Goal: Communication & Community: Answer question/provide support

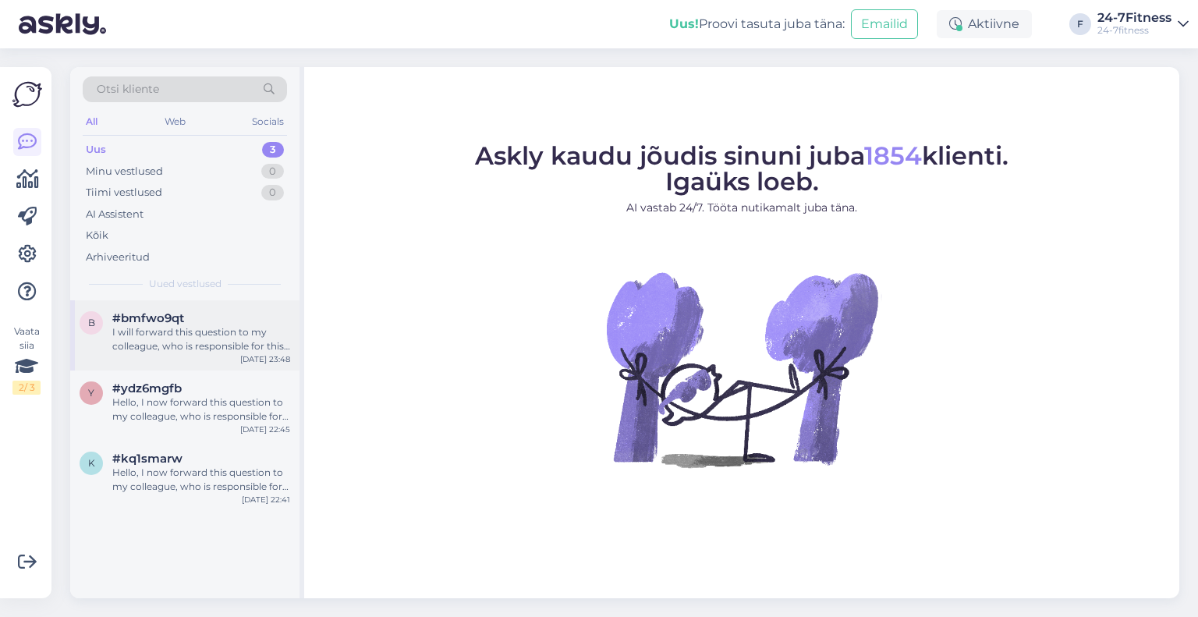
click at [193, 350] on div "I will forward this question to my colleague, who is responsible for this. The …" at bounding box center [201, 339] width 178 height 28
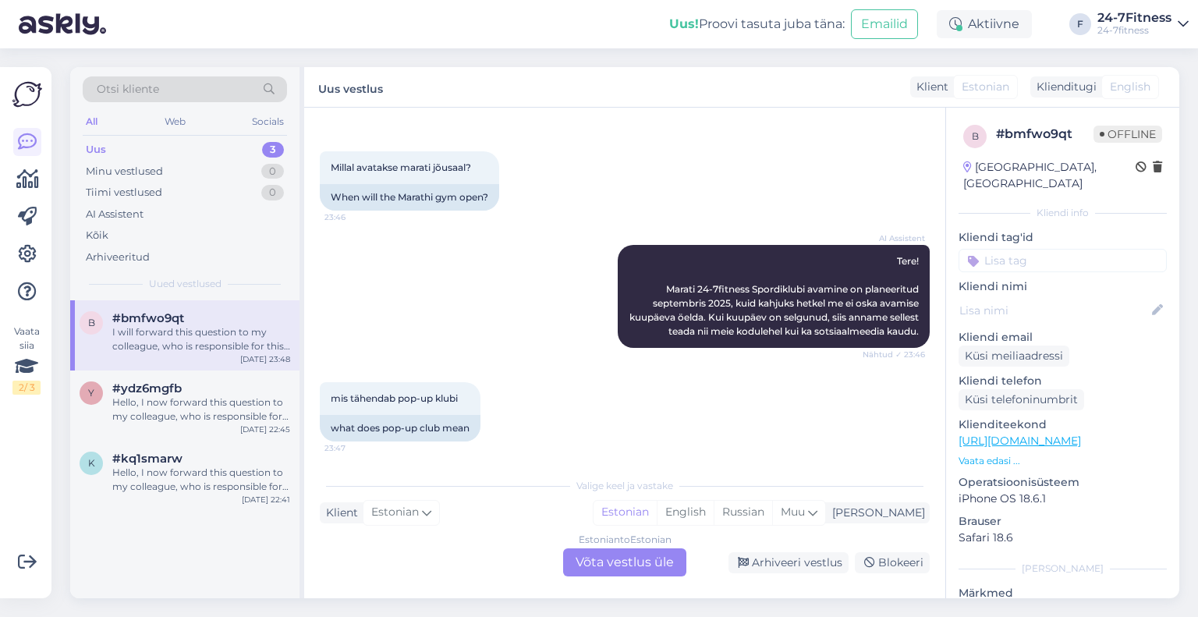
scroll to position [193, 0]
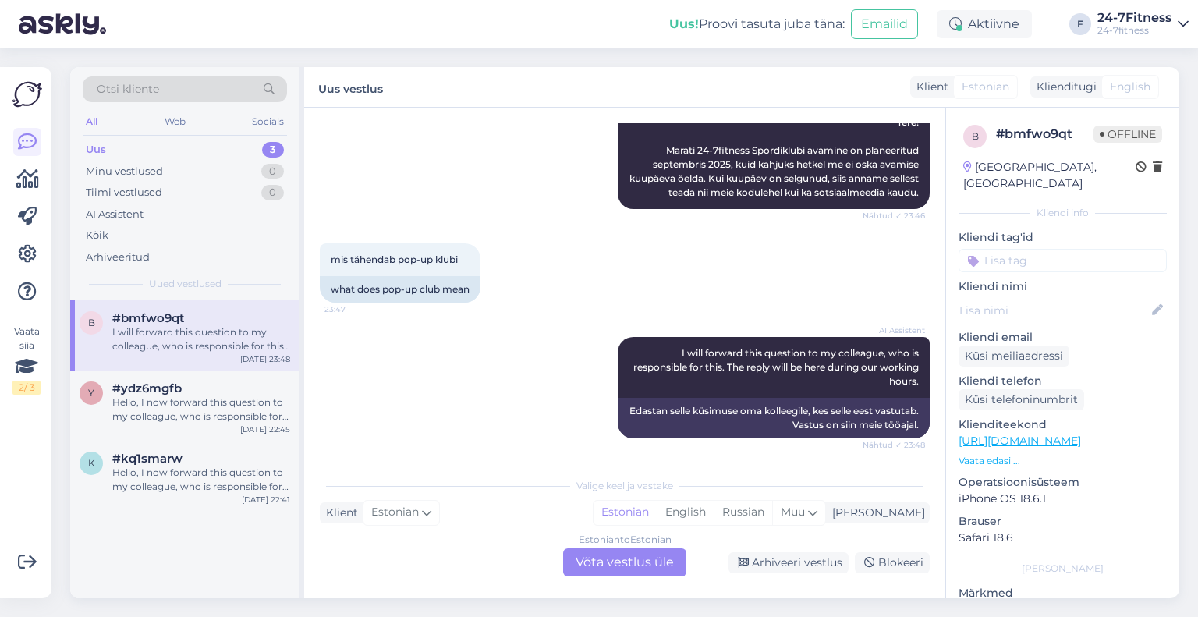
click at [586, 561] on div "Estonian to Estonian Võta vestlus üle" at bounding box center [624, 562] width 123 height 28
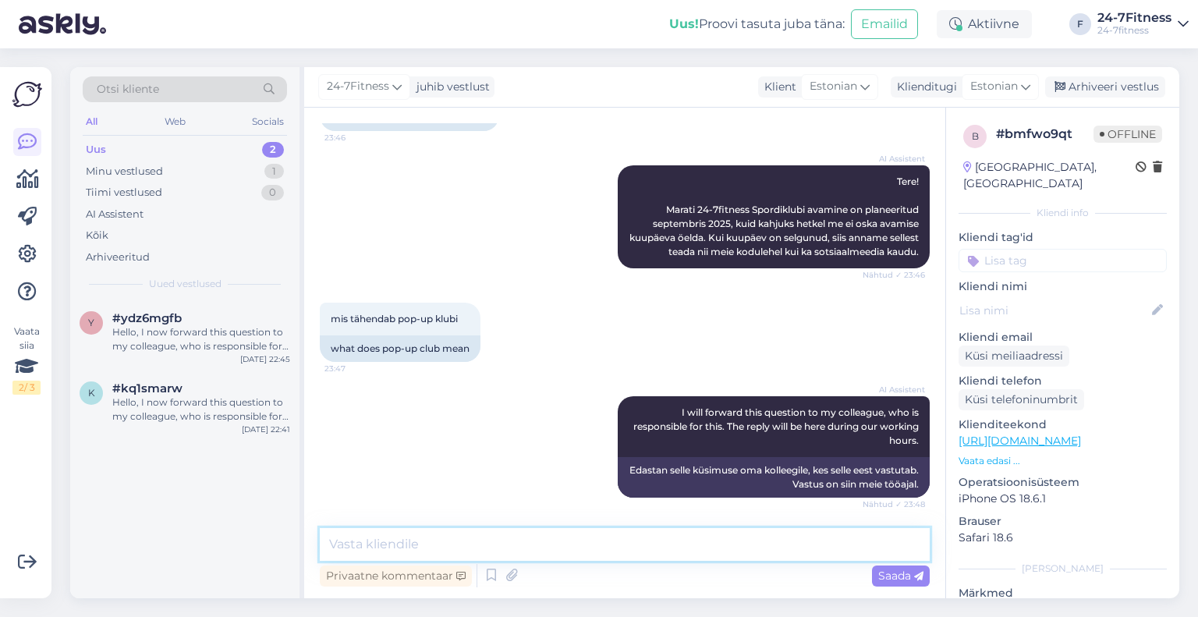
click at [528, 553] on textarea at bounding box center [625, 544] width 610 height 33
click at [525, 541] on textarea "Pop-up klubi tähendab seda, et spordiklubis puudub" at bounding box center [625, 544] width 610 height 33
click at [733, 547] on textarea "Pop-up klubi tähendab seda, et Marati spordiklubis puudub" at bounding box center [625, 544] width 610 height 33
paste textarea "See tähendab siis seda, et sinna [PERSON_NAME] riietusruume ega duširuume, [PER…"
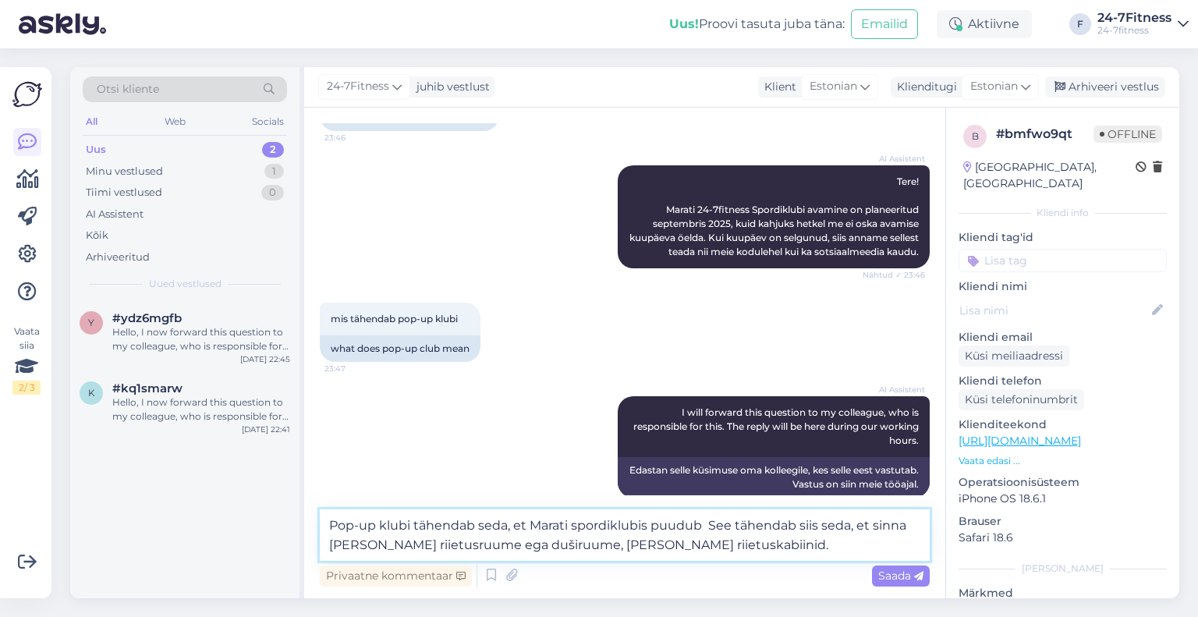
scroll to position [153, 0]
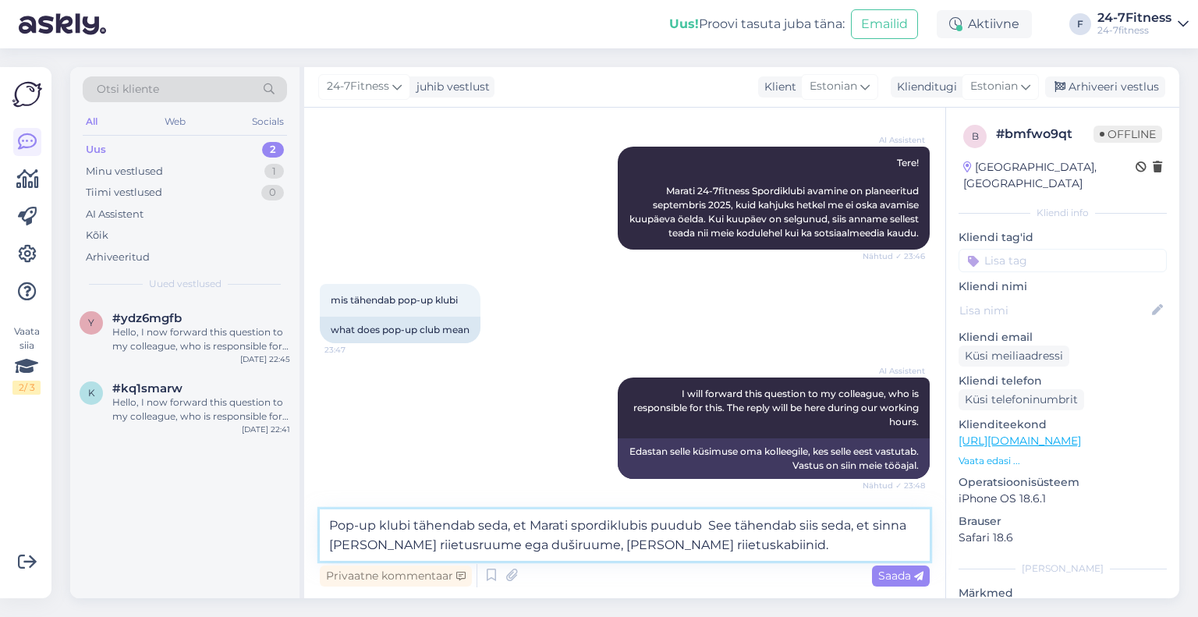
drag, startPoint x: 873, startPoint y: 526, endPoint x: 657, endPoint y: 516, distance: 217.0
click at [657, 516] on textarea "Pop-up klubi tähendab seda, et Marati spordiklubis puudub See tähendab siis sed…" at bounding box center [625, 534] width 610 height 51
click at [649, 524] on textarea "Pop-up klubi tähendab seda, et Marati spordiklubis sinna [PERSON_NAME] riietusr…" at bounding box center [625, 534] width 610 height 51
click at [678, 520] on textarea "Pop-up klubi tähendab seda, et Marati spordiklubisse sinna [PERSON_NAME] riietu…" at bounding box center [625, 534] width 610 height 51
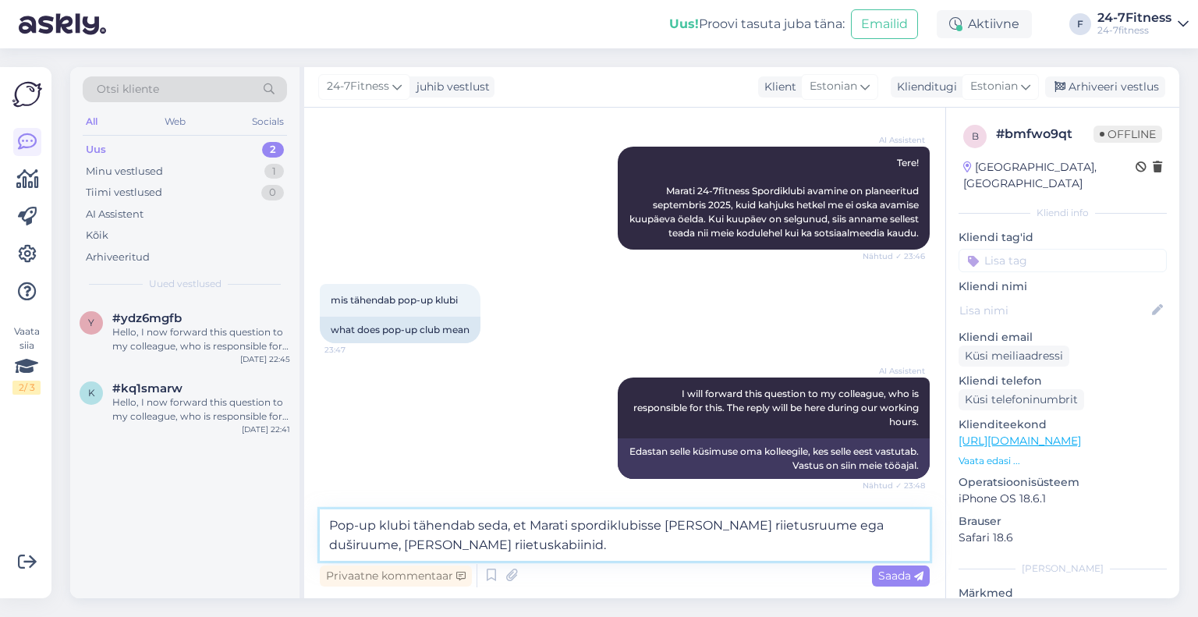
click at [915, 523] on textarea "Pop-up klubi tähendab seda, et Marati spordiklubisse [PERSON_NAME] riietusruume…" at bounding box center [625, 534] width 610 height 51
type textarea "Pop-up klubi tähendab seda, et Marati spordiklubisse [PERSON_NAME] riietusruume…"
click at [898, 572] on span "Saada" at bounding box center [900, 575] width 45 height 14
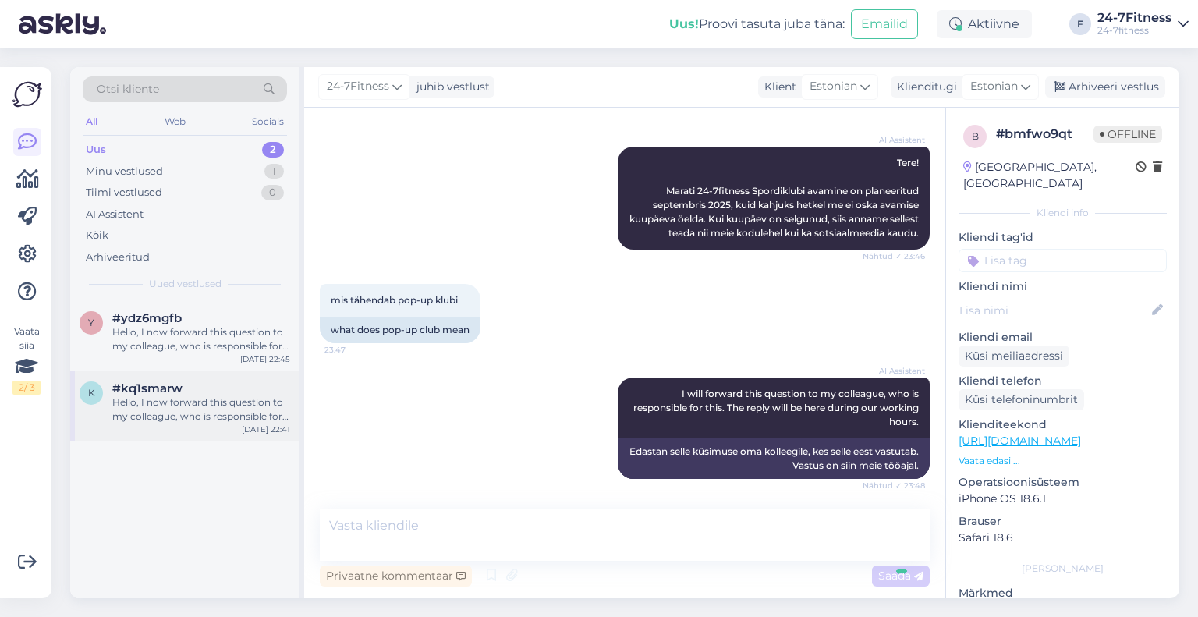
scroll to position [248, 0]
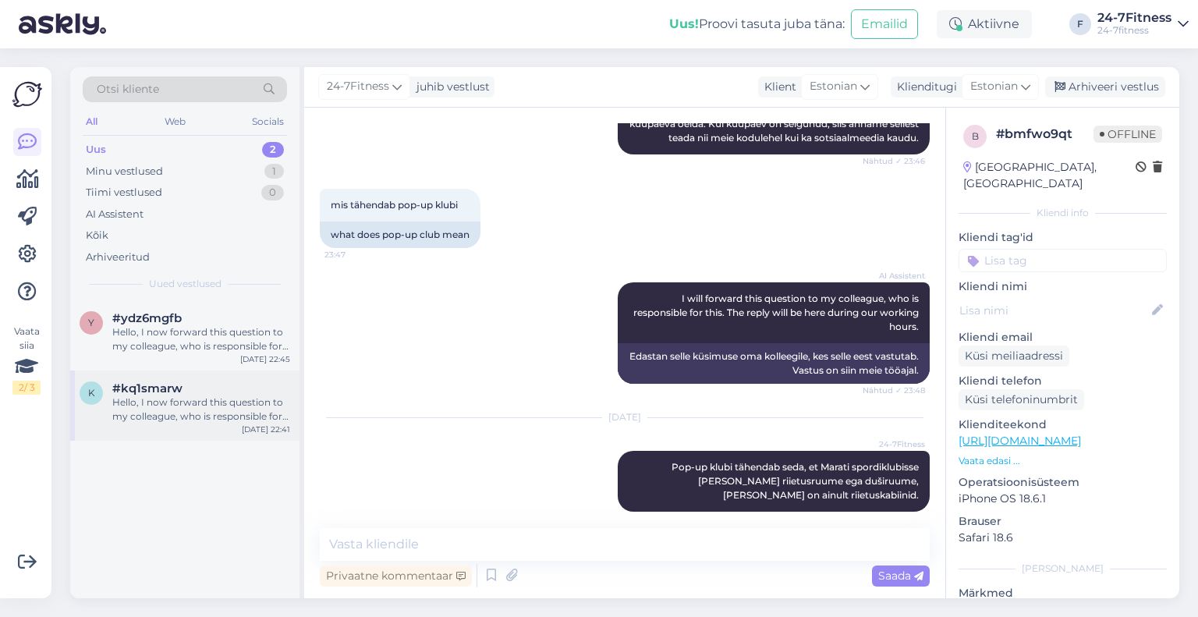
click at [200, 399] on div "Hello, I now forward this question to my colleague, who is responsible for this…" at bounding box center [201, 409] width 178 height 28
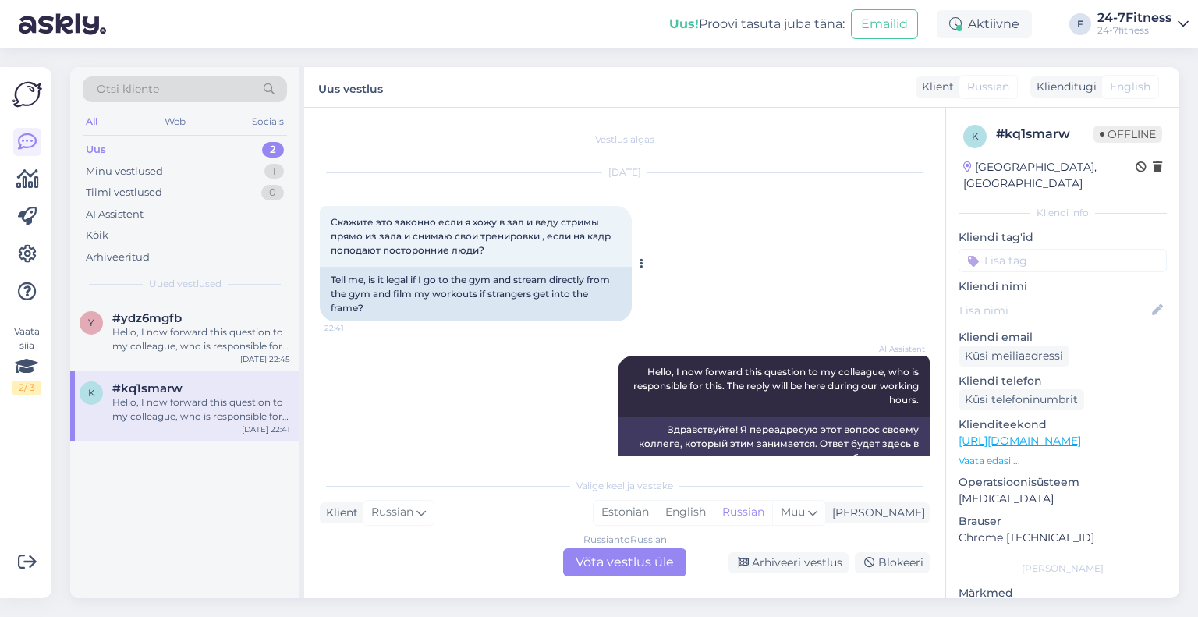
scroll to position [32, 0]
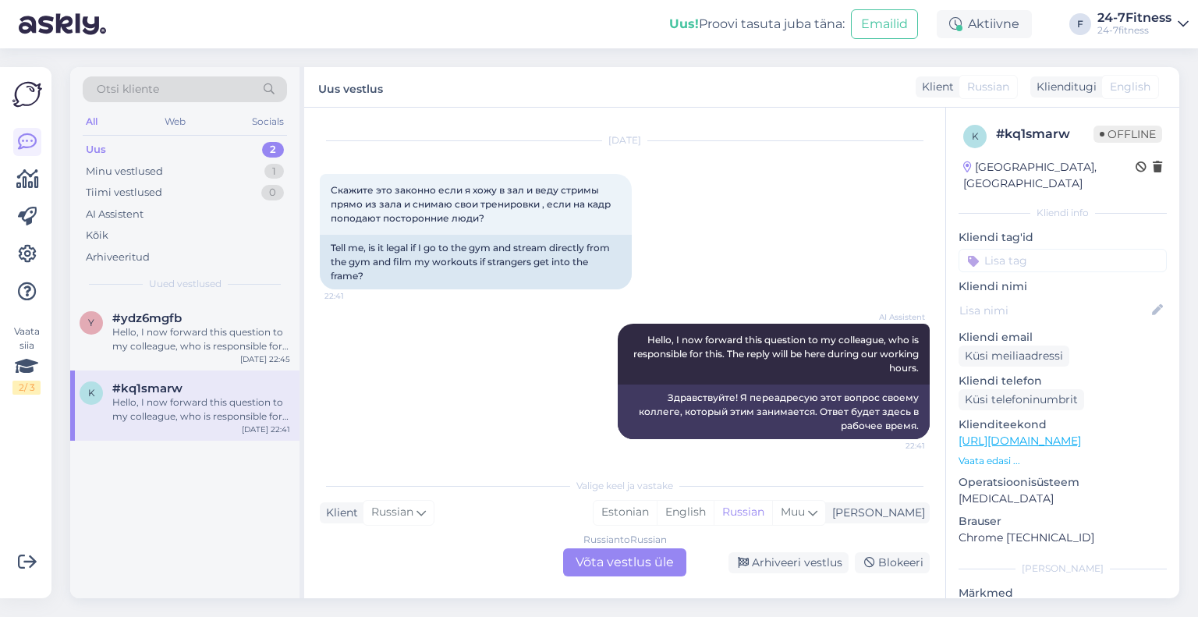
click at [607, 559] on div "Russian to Russian Võta vestlus üle" at bounding box center [624, 562] width 123 height 28
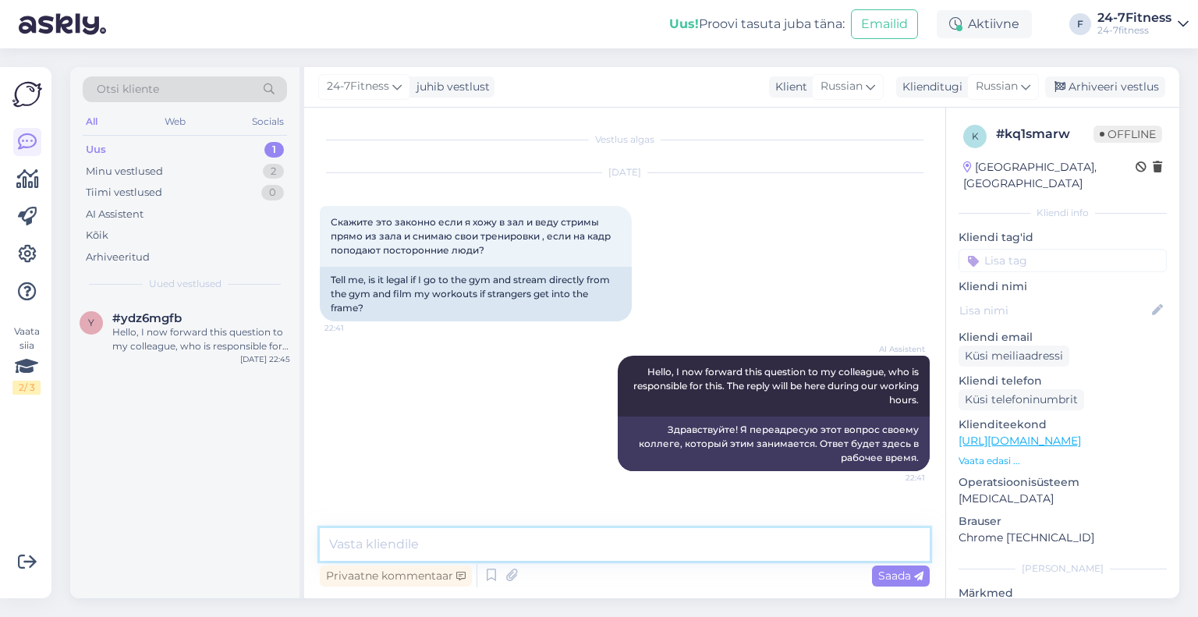
click at [398, 548] on textarea at bounding box center [625, 544] width 610 height 33
paste textarea "Loremips dolorsitam consecte adipiscinge seddo, e temporinci utlab etdolorem al…"
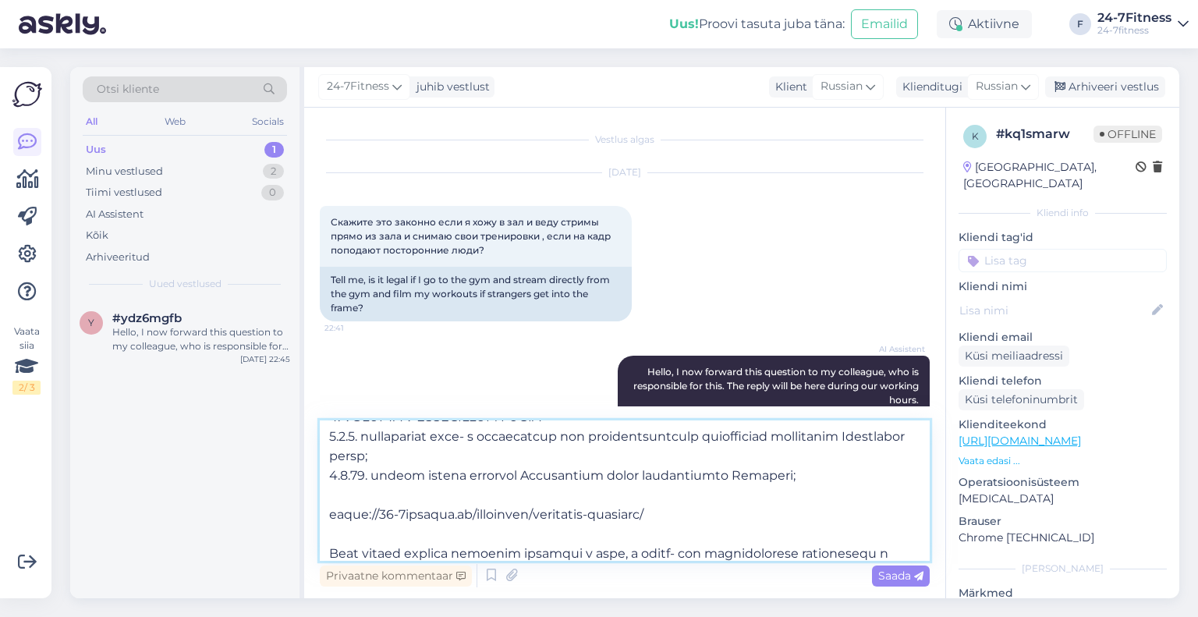
scroll to position [145, 0]
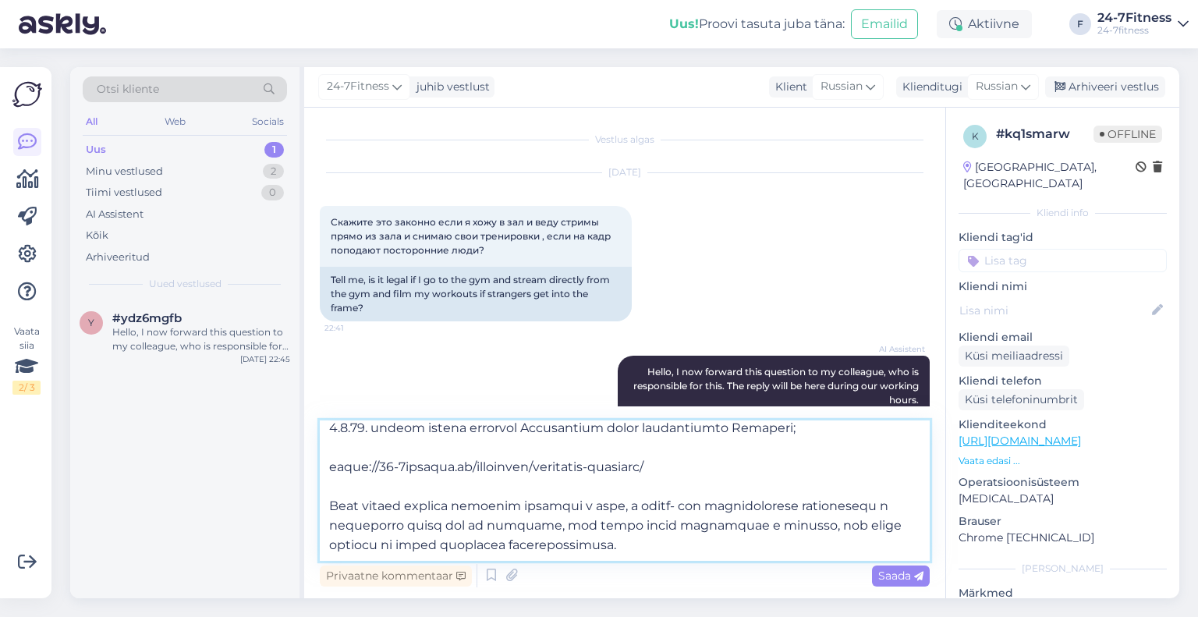
click at [583, 467] on textarea at bounding box center [625, 490] width 610 height 140
type textarea "Loremips dolorsitam consecte adipiscinge seddo, e temporinci utlab etdolorem al…"
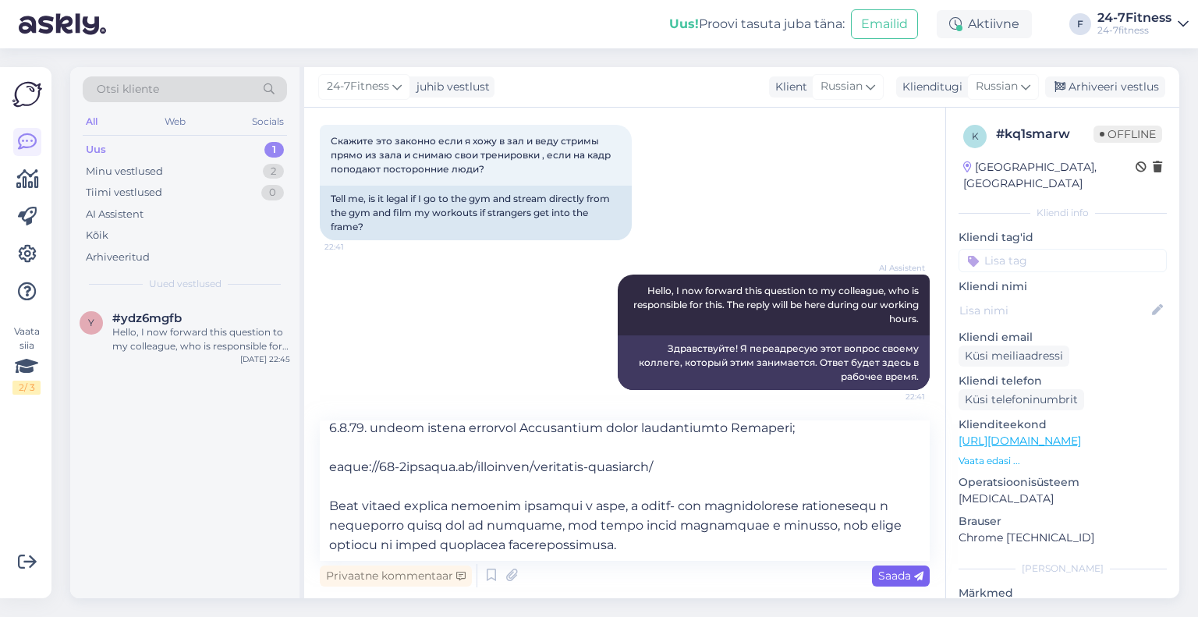
click at [880, 580] on span "Saada" at bounding box center [900, 575] width 45 height 14
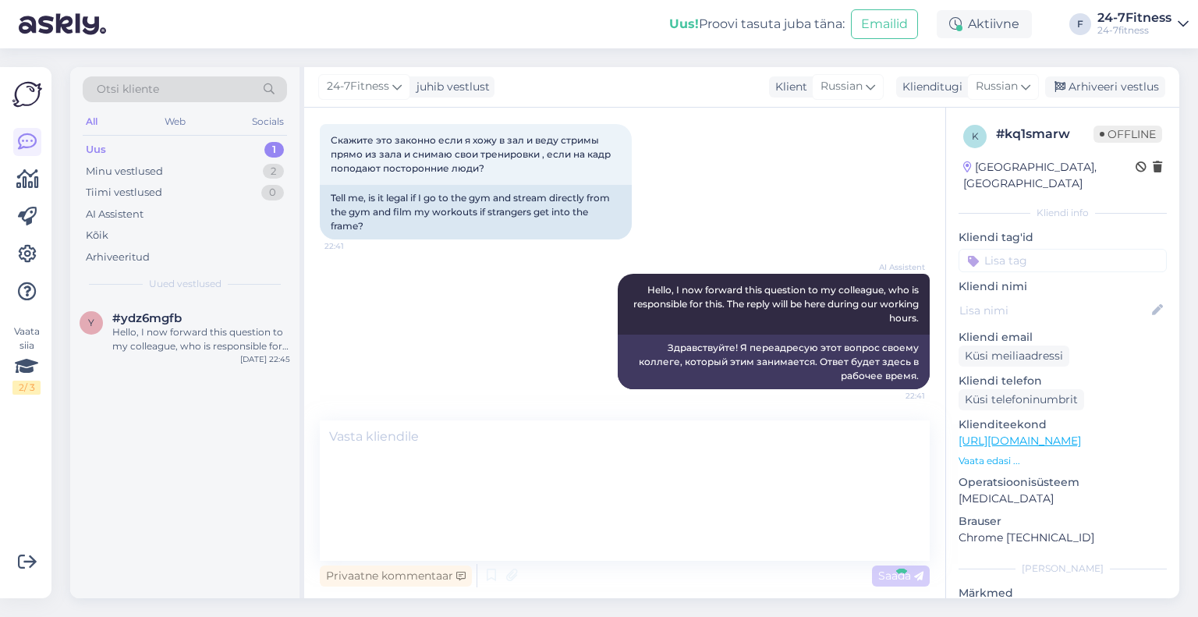
scroll to position [0, 0]
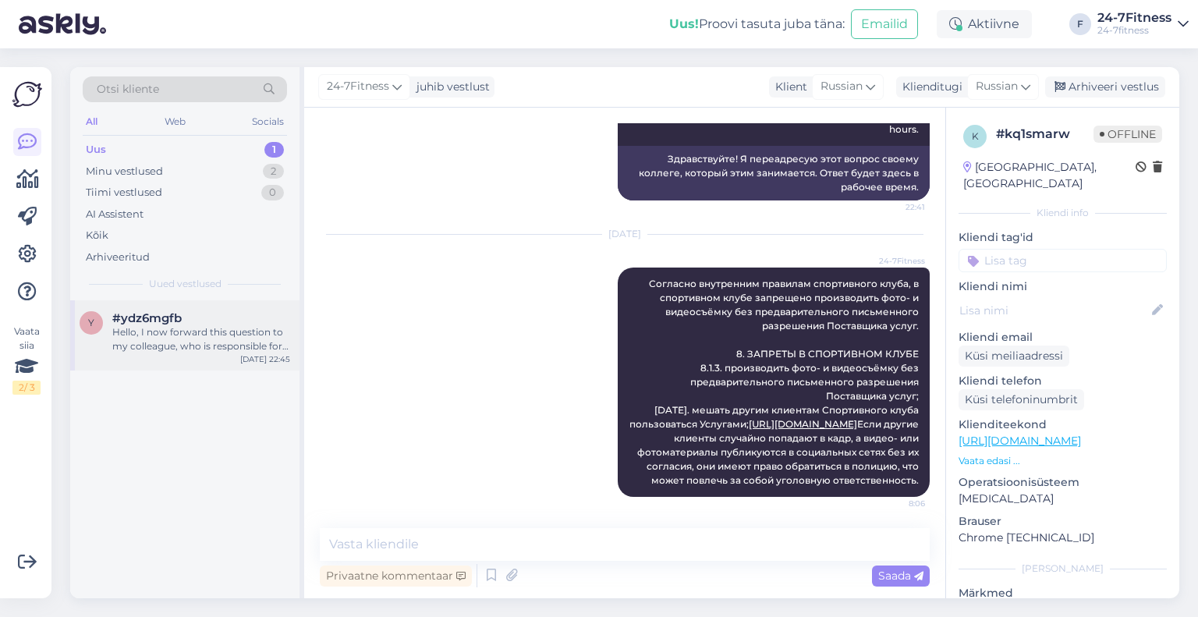
click at [134, 330] on div "Hello, I now forward this question to my colleague, who is responsible for this…" at bounding box center [201, 339] width 178 height 28
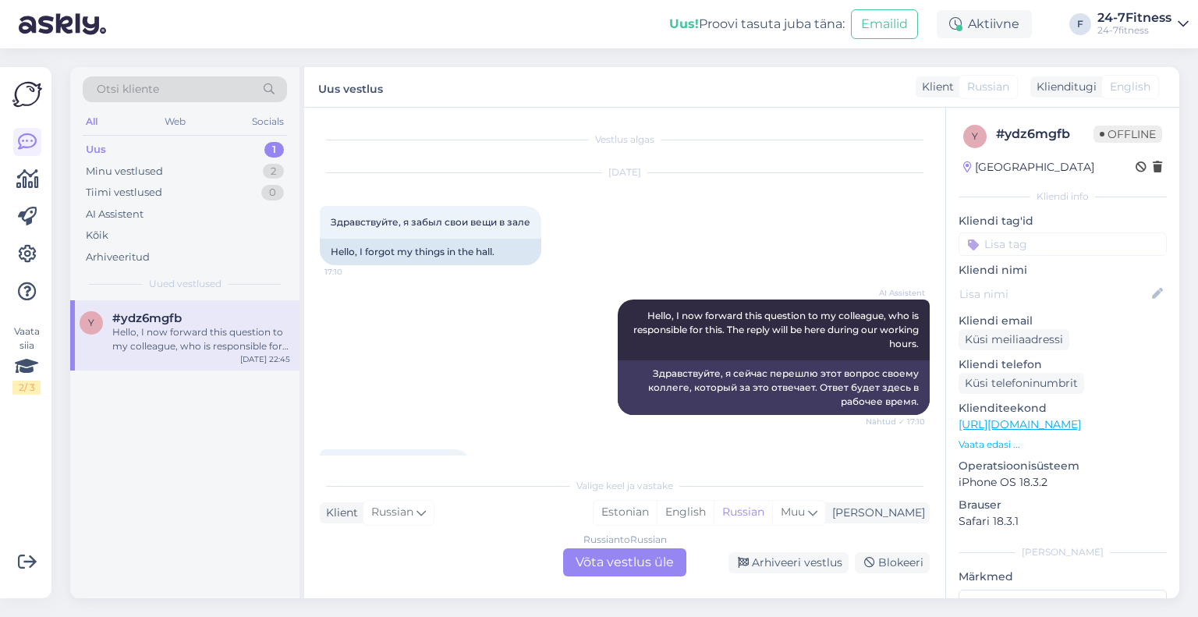
scroll to position [3226, 0]
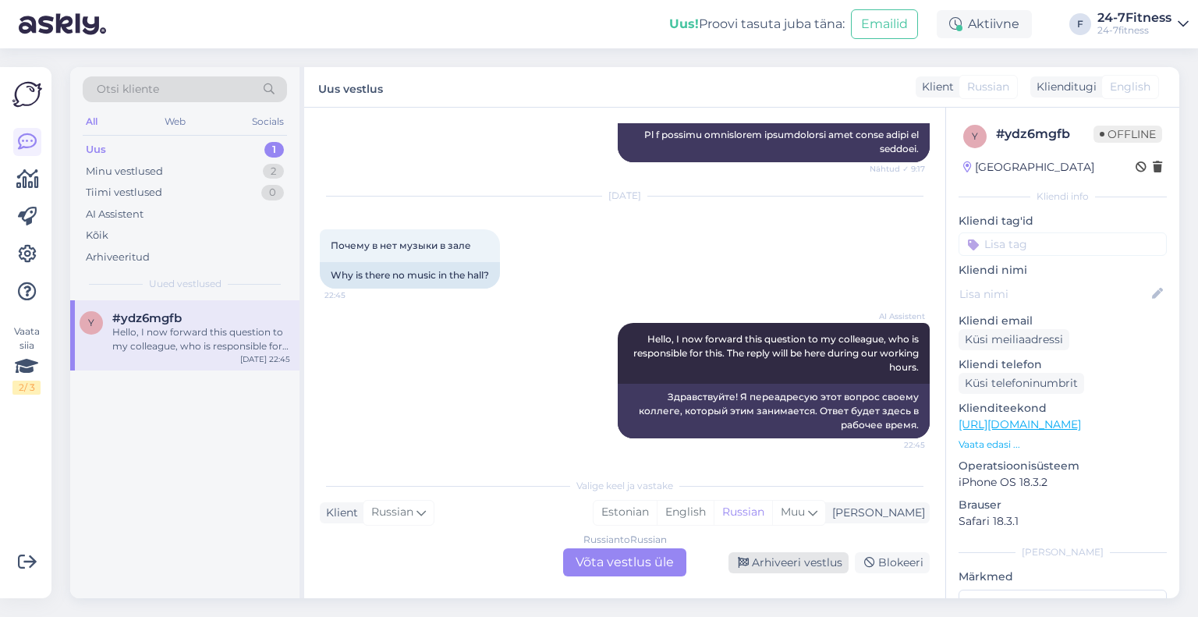
click at [777, 565] on div "Arhiveeri vestlus" at bounding box center [788, 562] width 120 height 21
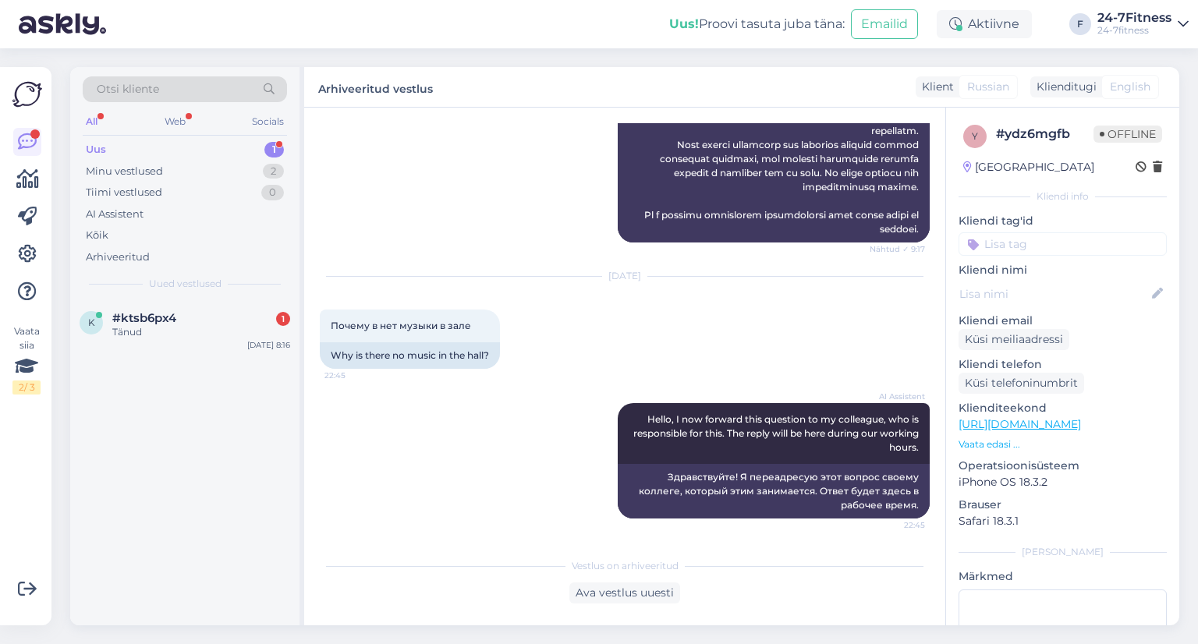
scroll to position [3146, 0]
click at [412, 354] on div "Why is there no music in the hall?" at bounding box center [410, 355] width 180 height 27
click at [614, 585] on div "Ava vestlus uuesti" at bounding box center [624, 592] width 111 height 21
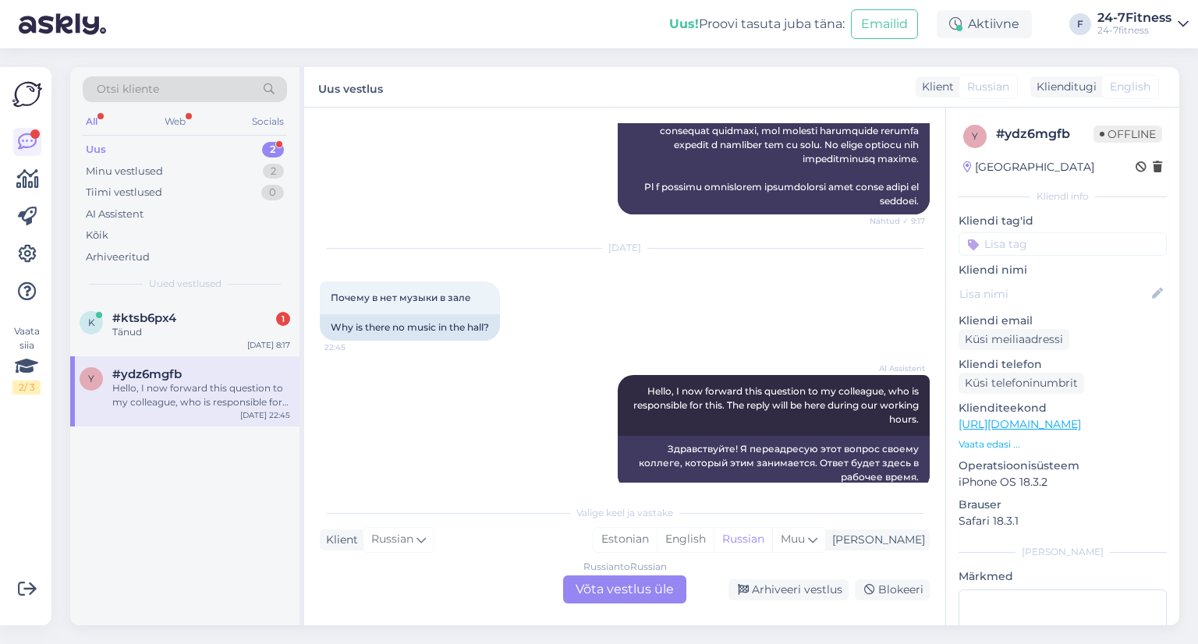
click at [602, 587] on div "Russian to Russian Võta vestlus üle" at bounding box center [624, 589] width 123 height 28
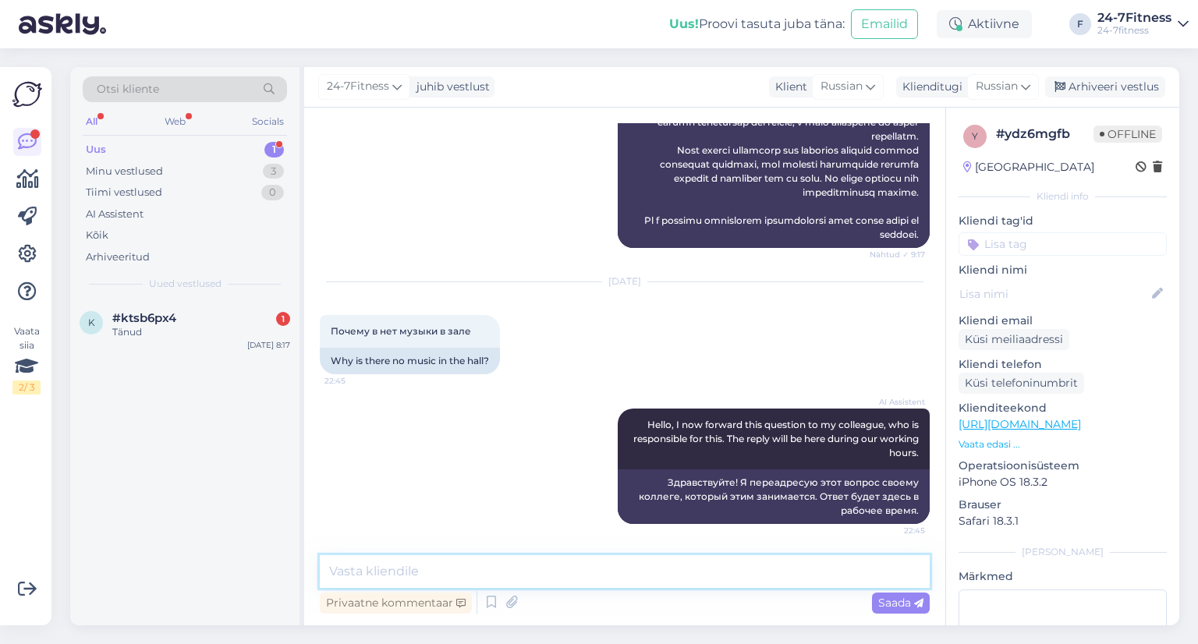
click at [394, 556] on textarea at bounding box center [625, 571] width 610 height 33
paste textarea "Здравствуйте! Уточните, пожалуйста, о каком спортивном клубе идёт речь?"
type textarea "Здравствуйте! Уточните, пожалуйста, о каком спортивном клубе идёт речь?"
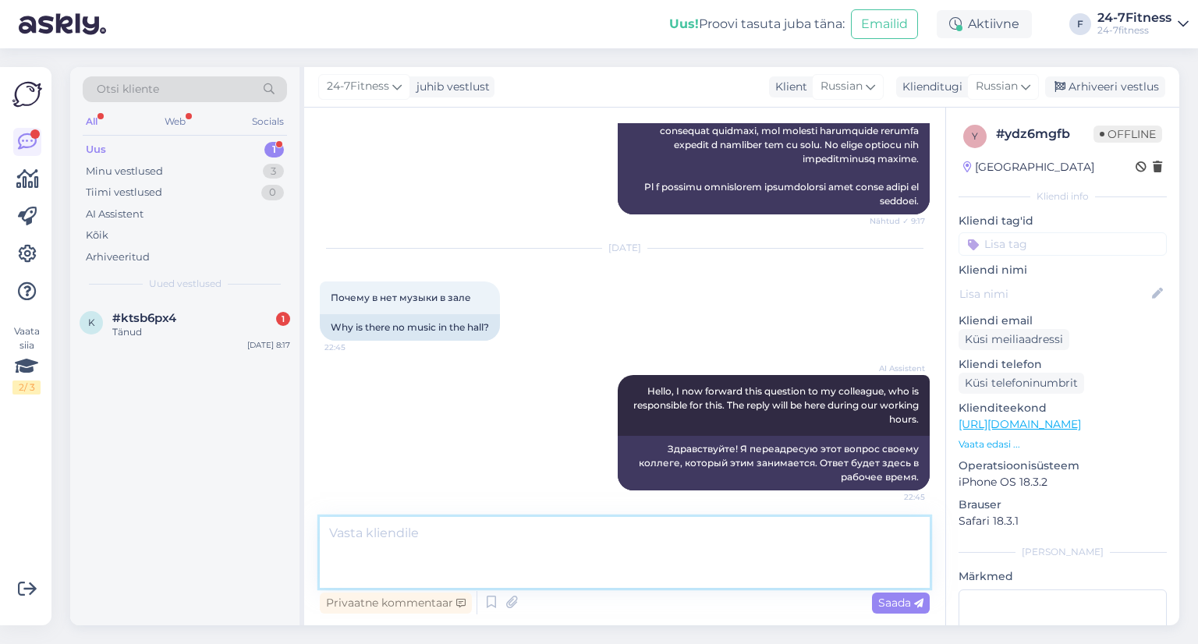
scroll to position [3283, 0]
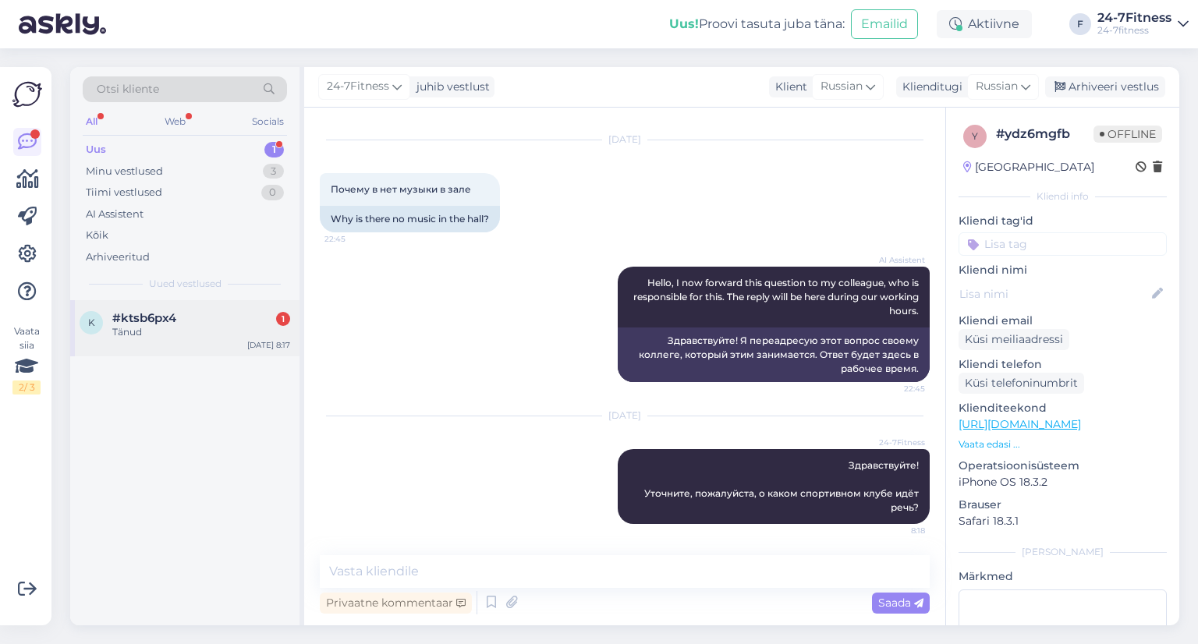
click at [247, 346] on div "[DATE] 8:17" at bounding box center [268, 345] width 43 height 12
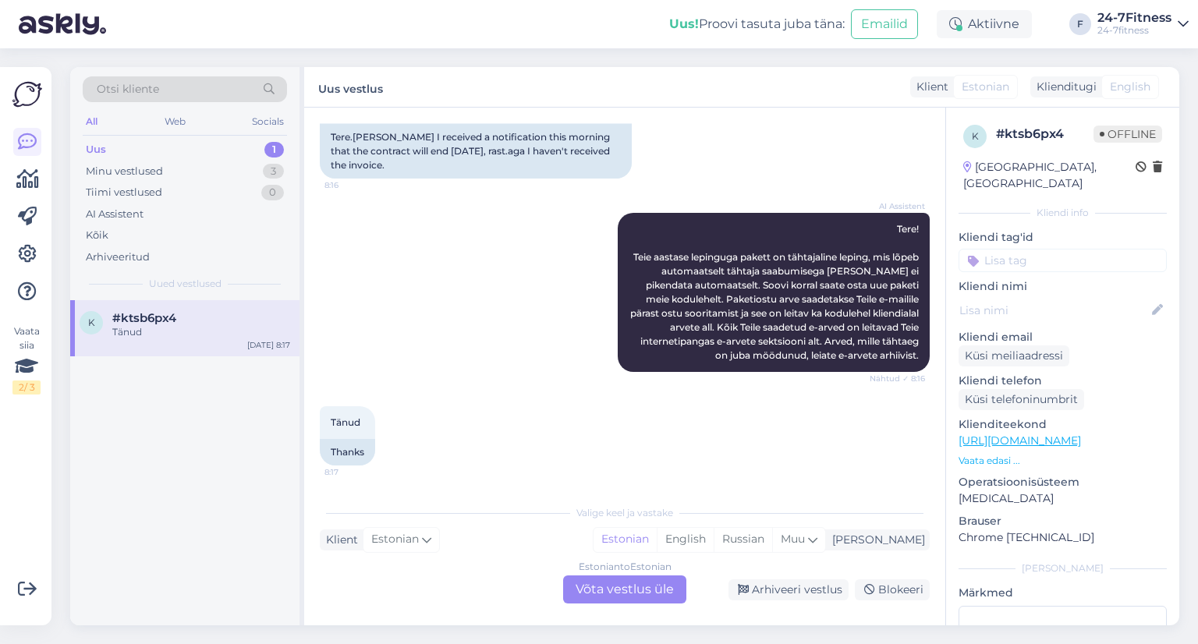
scroll to position [129, 0]
click at [791, 592] on div "Arhiveeri vestlus" at bounding box center [788, 589] width 120 height 21
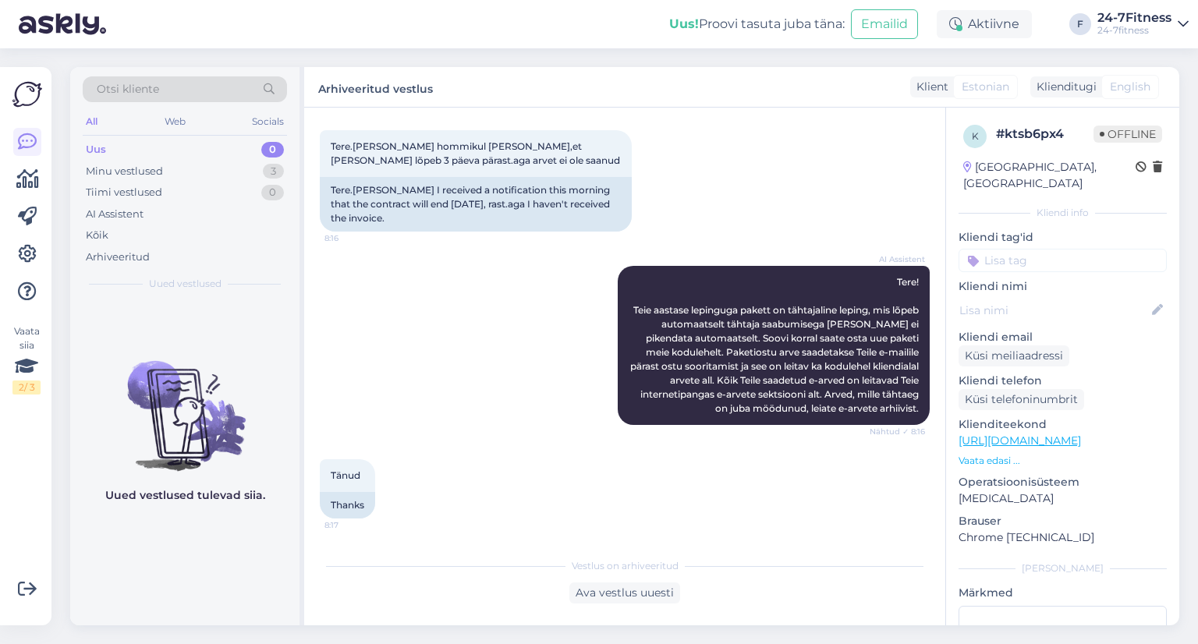
scroll to position [76, 0]
click at [143, 221] on div "AI Assistent" at bounding box center [185, 215] width 204 height 22
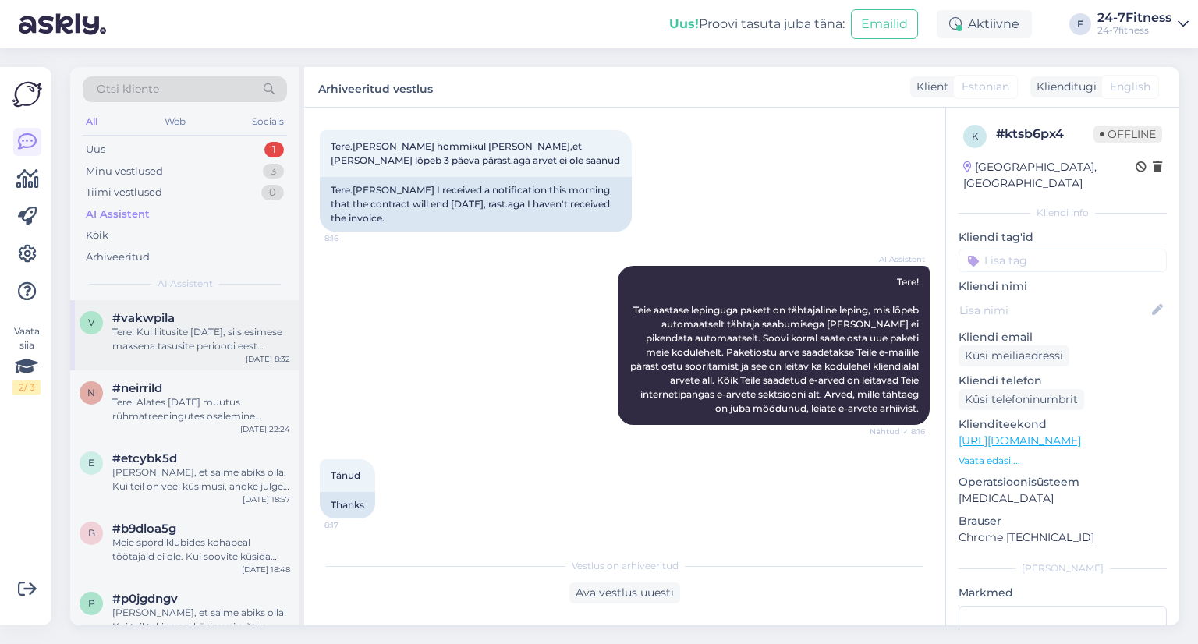
click at [171, 331] on div "Tere! Kui liitusite [DATE], siis esimese maksena tasusite perioodi eest [DATE]-…" at bounding box center [201, 339] width 178 height 28
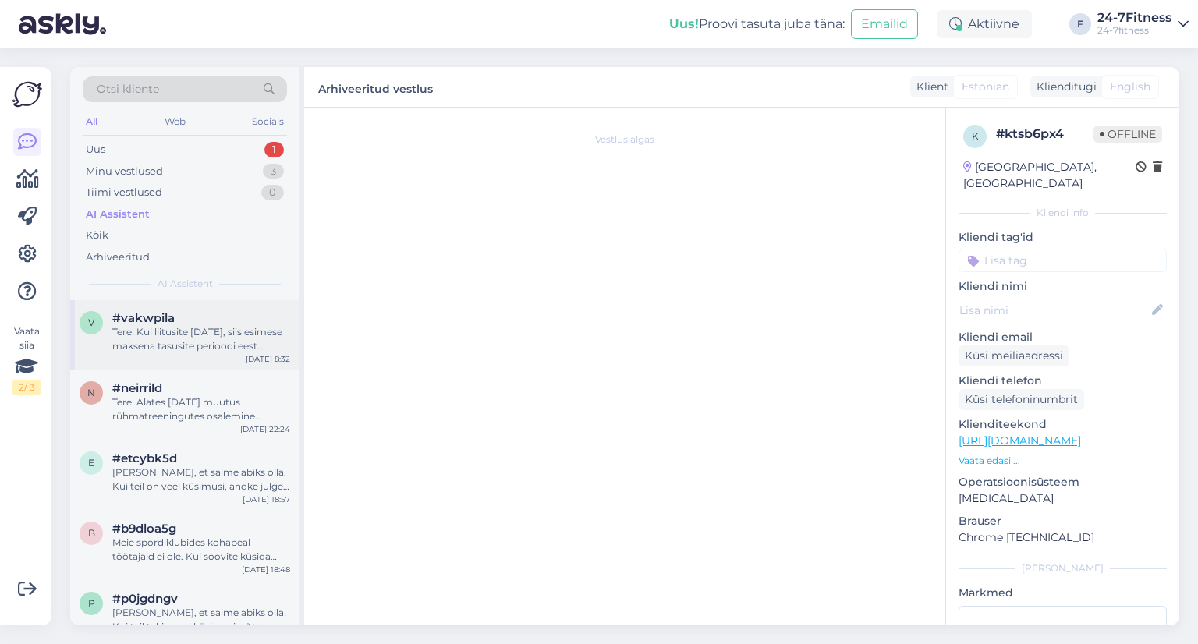
scroll to position [0, 0]
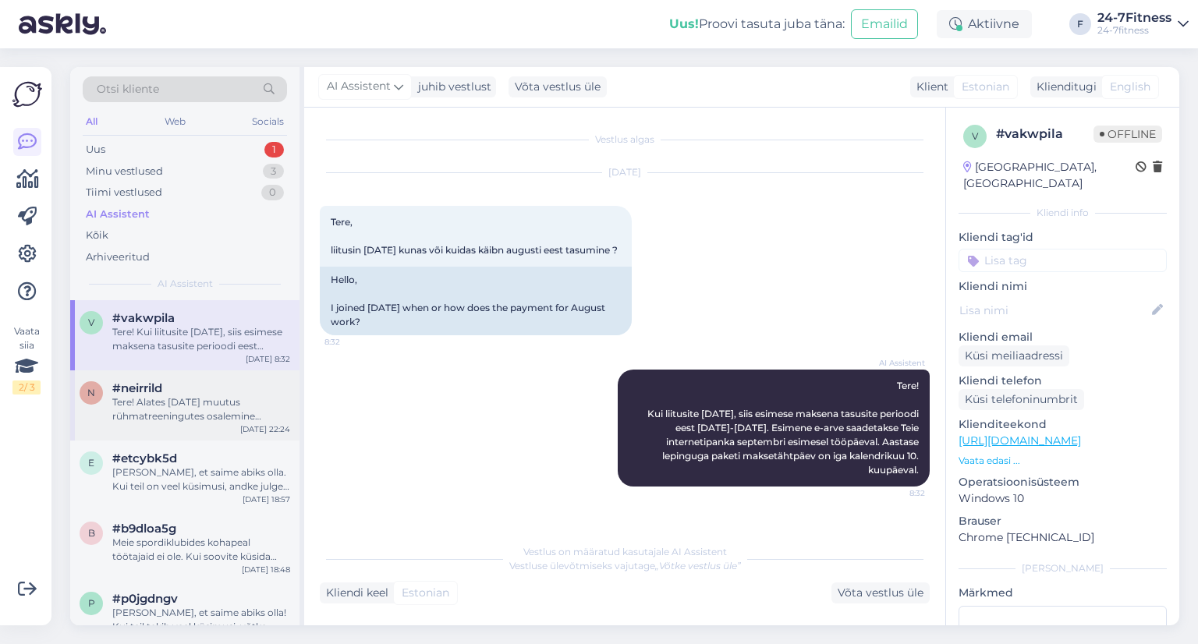
click at [178, 386] on div "#neirrild" at bounding box center [201, 388] width 178 height 14
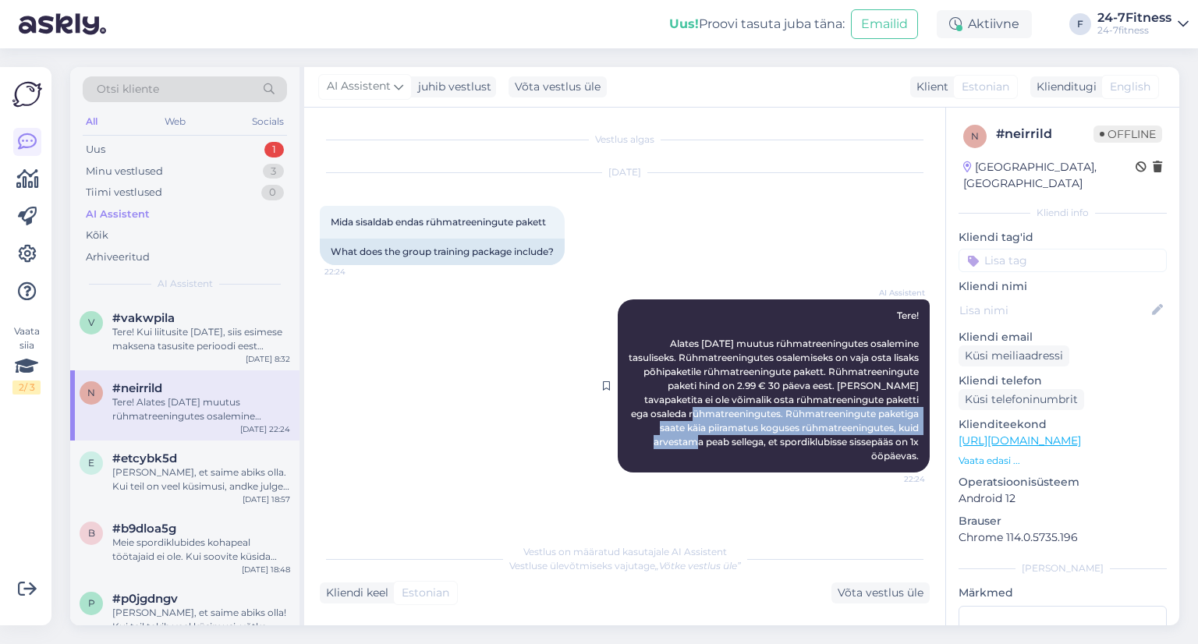
drag, startPoint x: 728, startPoint y: 442, endPoint x: 764, endPoint y: 418, distance: 43.3
click at [764, 418] on span "Tere! Alates [DATE] muutus rühmatreeningutes osalemine tasuliseks. Rühmatreenin…" at bounding box center [774, 386] width 292 height 152
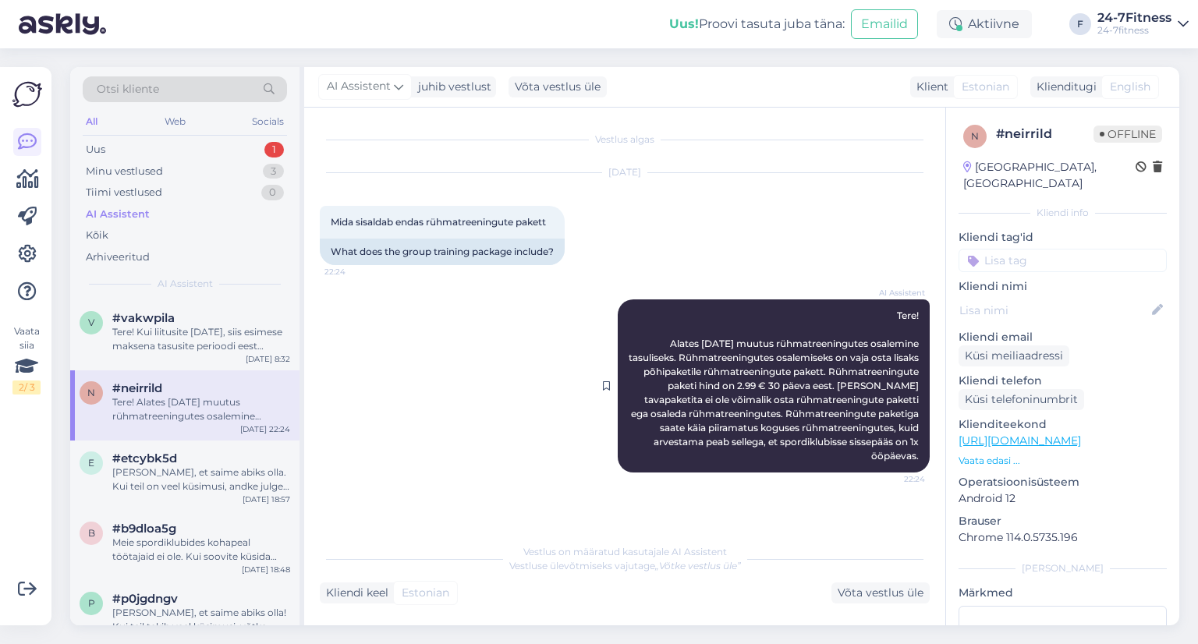
click at [728, 413] on span "Tere! Alates [DATE] muutus rühmatreeningutes osalemine tasuliseks. Rühmatreenin…" at bounding box center [774, 386] width 292 height 152
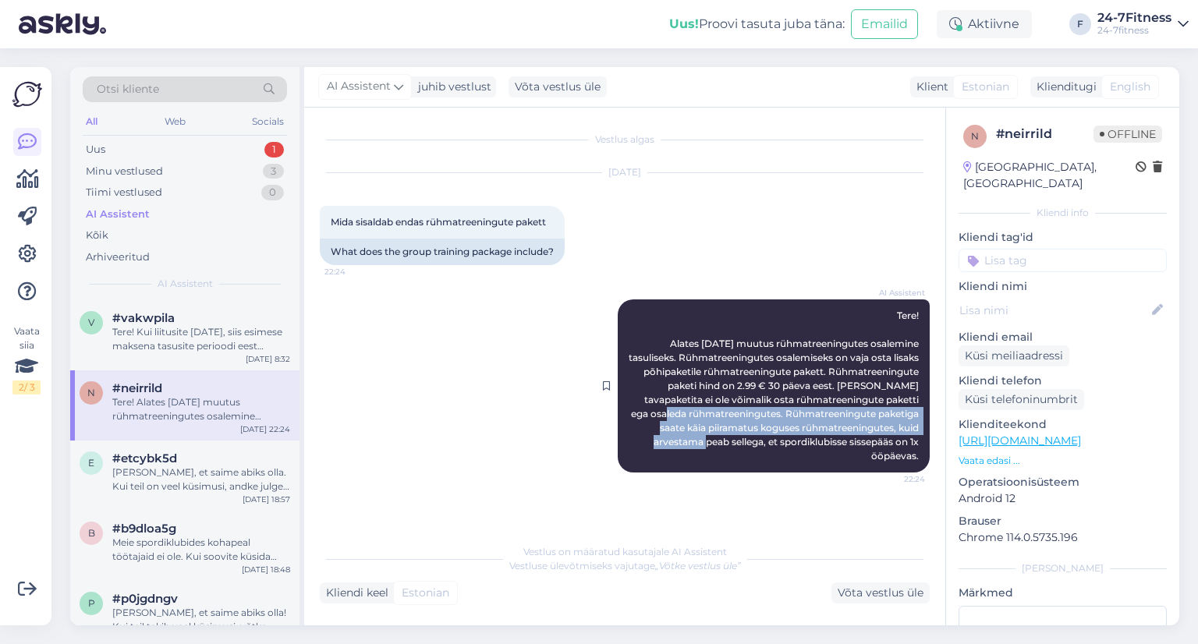
drag, startPoint x: 728, startPoint y: 413, endPoint x: 740, endPoint y: 441, distance: 29.7
click at [740, 441] on span "Tere! Alates [DATE] muutus rühmatreeningutes osalemine tasuliseks. Rühmatreenin…" at bounding box center [774, 386] width 292 height 152
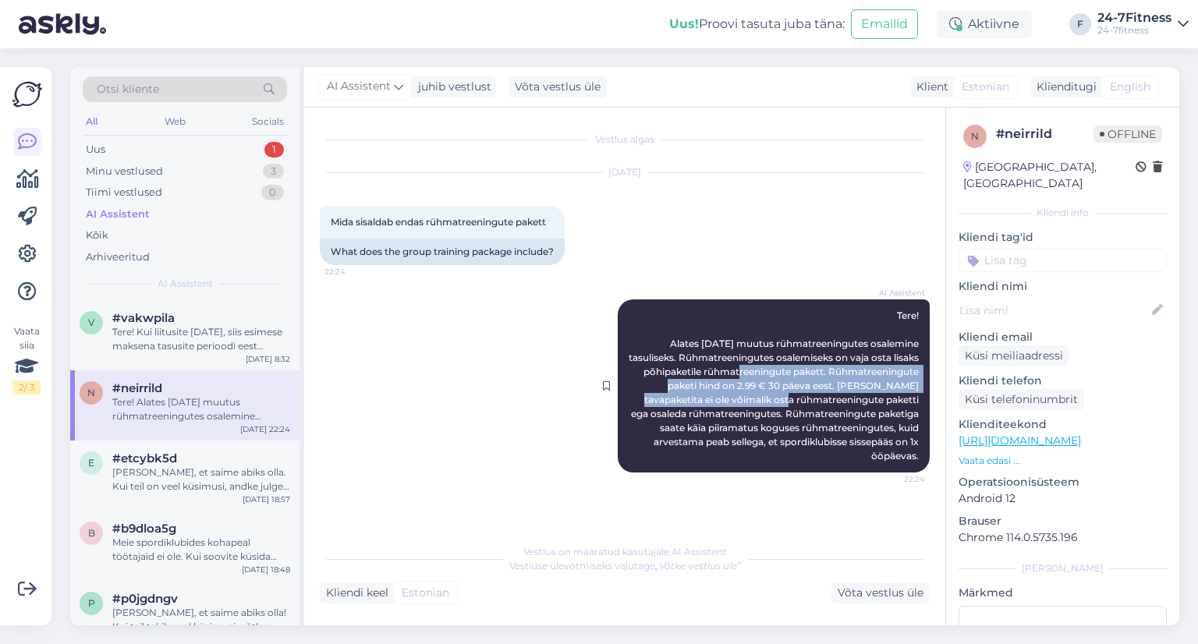
drag, startPoint x: 805, startPoint y: 372, endPoint x: 832, endPoint y: 437, distance: 70.2
click at [831, 437] on span "Tere! Alates [DATE] muutus rühmatreeningutes osalemine tasuliseks. Rühmatreenin…" at bounding box center [774, 386] width 292 height 152
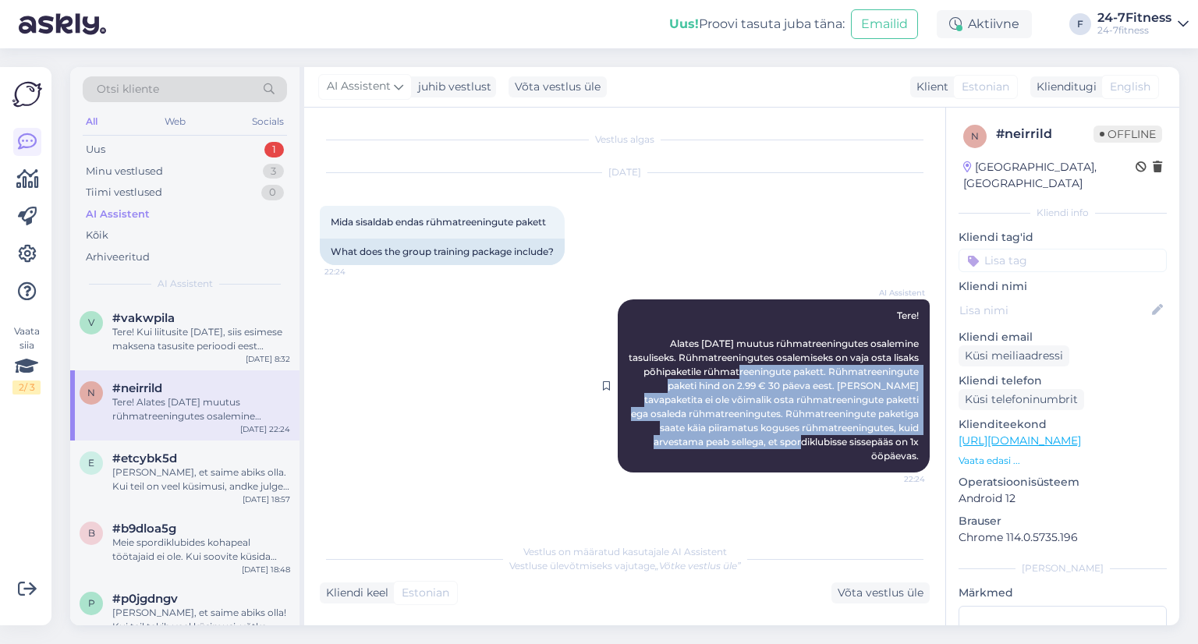
click at [832, 437] on span "Tere! Alates [DATE] muutus rühmatreeningutes osalemine tasuliseks. Rühmatreenin…" at bounding box center [774, 386] width 292 height 152
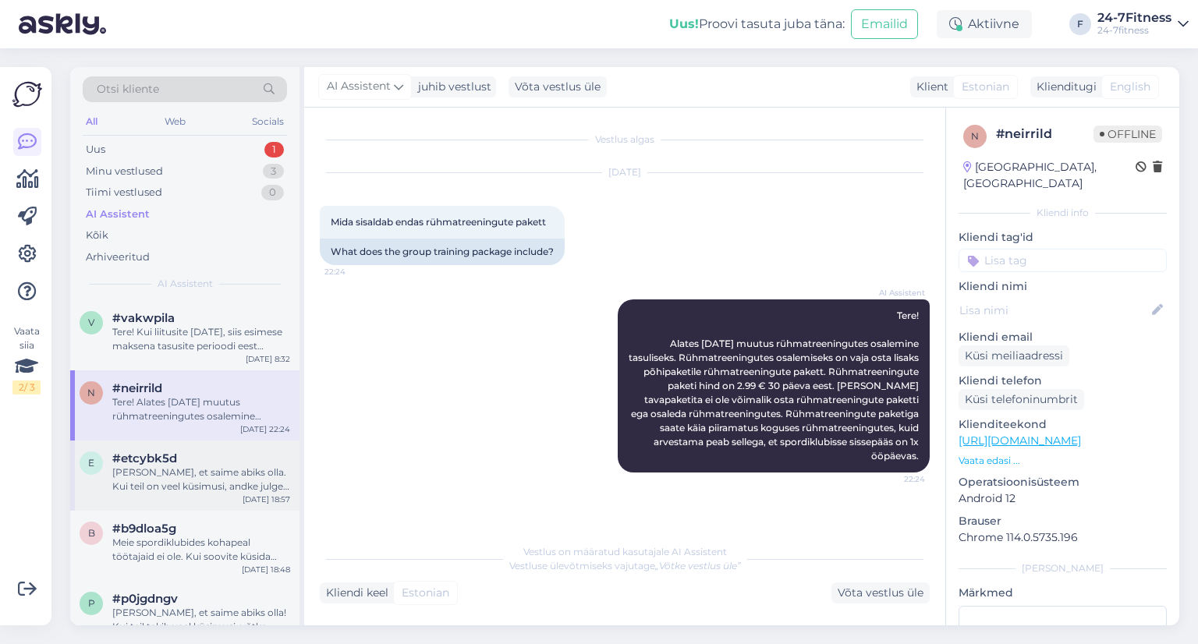
click at [171, 463] on span "#etcybk5d" at bounding box center [144, 458] width 65 height 14
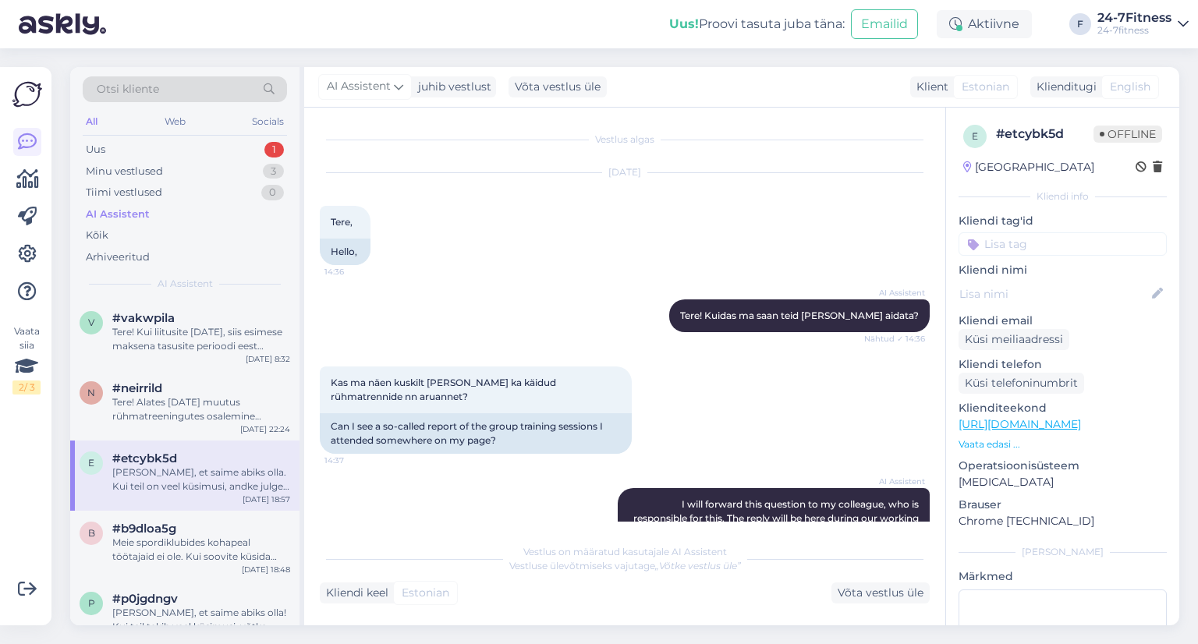
scroll to position [2499, 0]
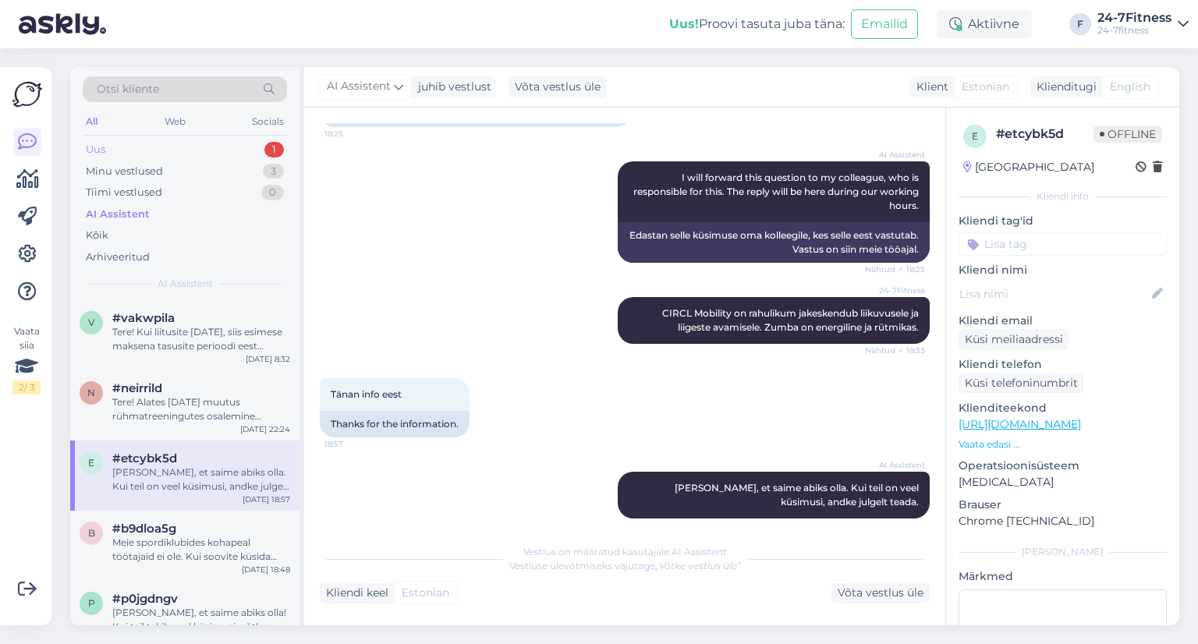
click at [160, 139] on div "Uus 1" at bounding box center [185, 150] width 204 height 22
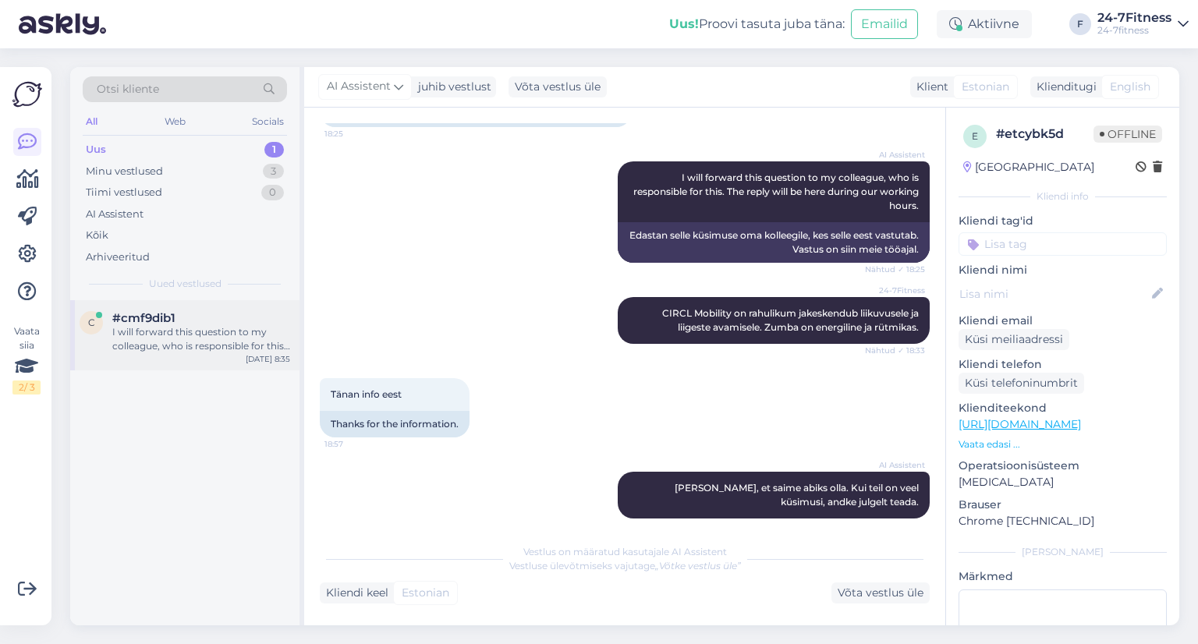
click at [172, 306] on div "c #cmf9dib1 I will forward this question to my colleague, who is responsible fo…" at bounding box center [184, 335] width 229 height 70
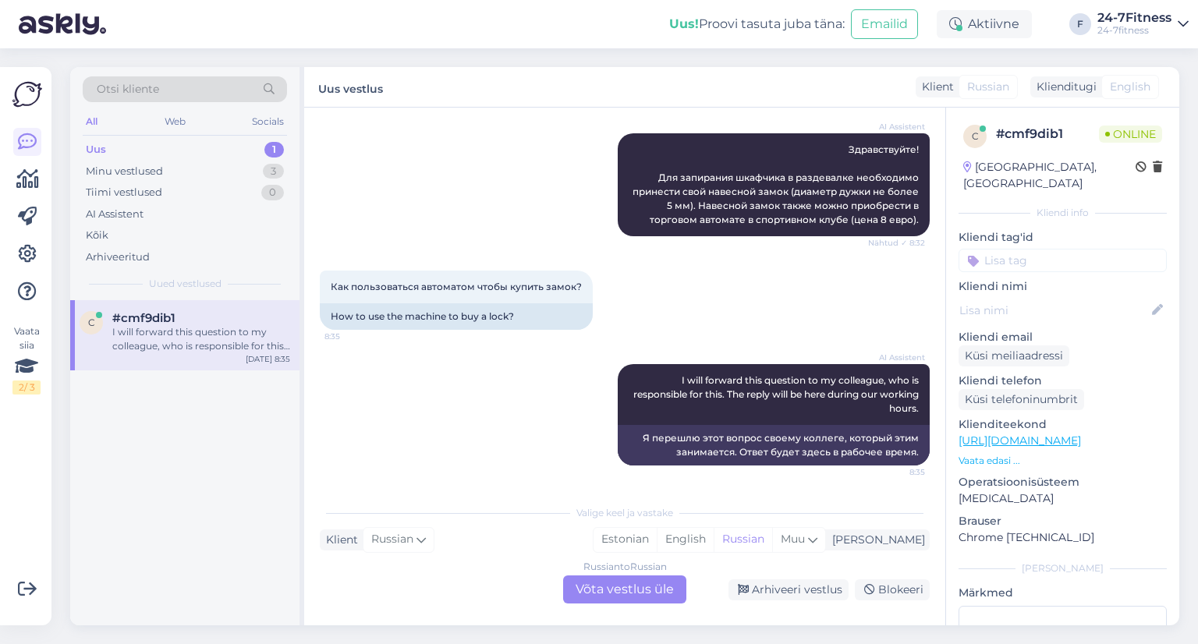
scroll to position [1138, 0]
drag, startPoint x: 360, startPoint y: 310, endPoint x: 464, endPoint y: 316, distance: 103.9
click at [464, 316] on div "How to use the machine to buy a lock?" at bounding box center [456, 316] width 273 height 27
click at [494, 316] on div "How to use the machine to buy a lock?" at bounding box center [456, 316] width 273 height 27
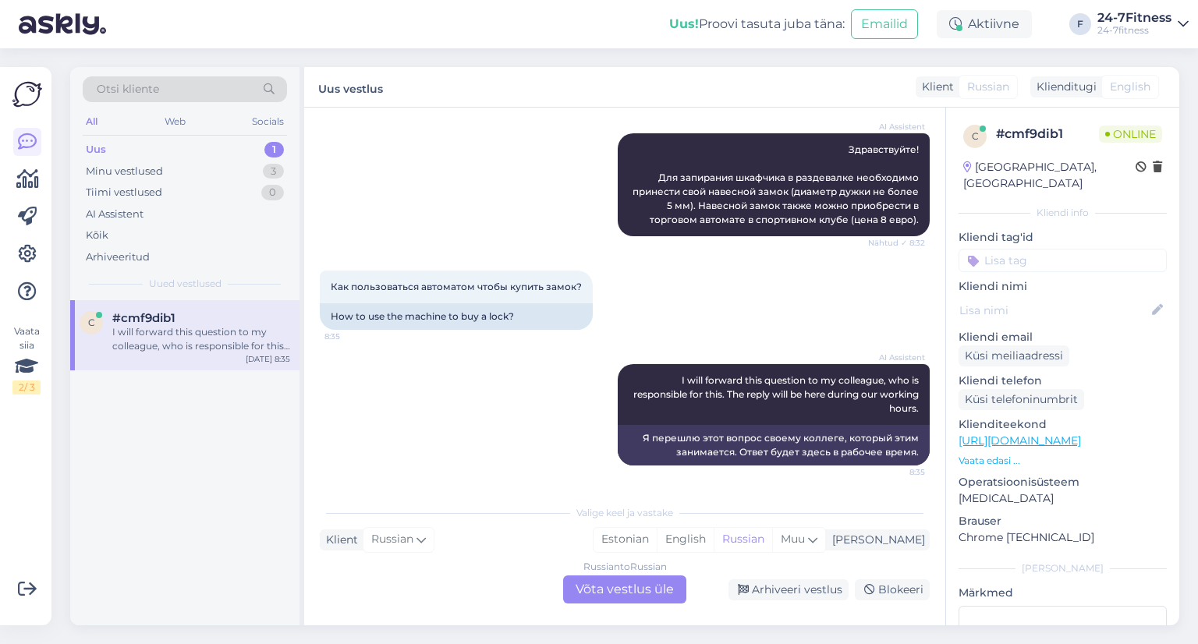
click at [596, 589] on div "Russian to Russian Võta vestlus üle" at bounding box center [624, 589] width 123 height 28
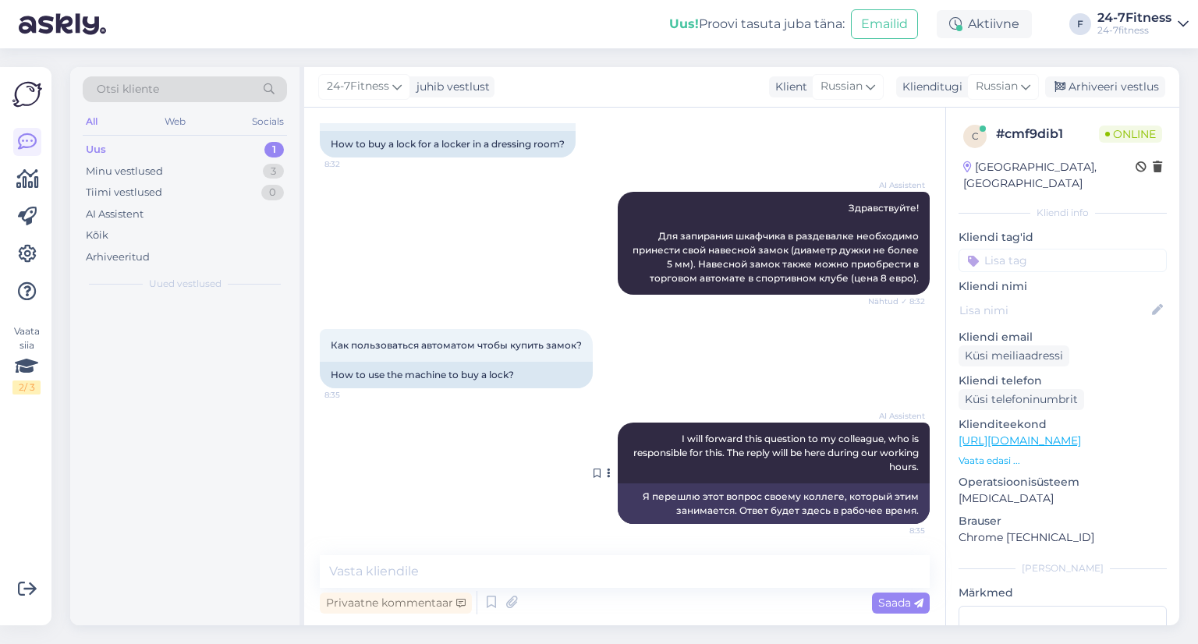
scroll to position [1079, 0]
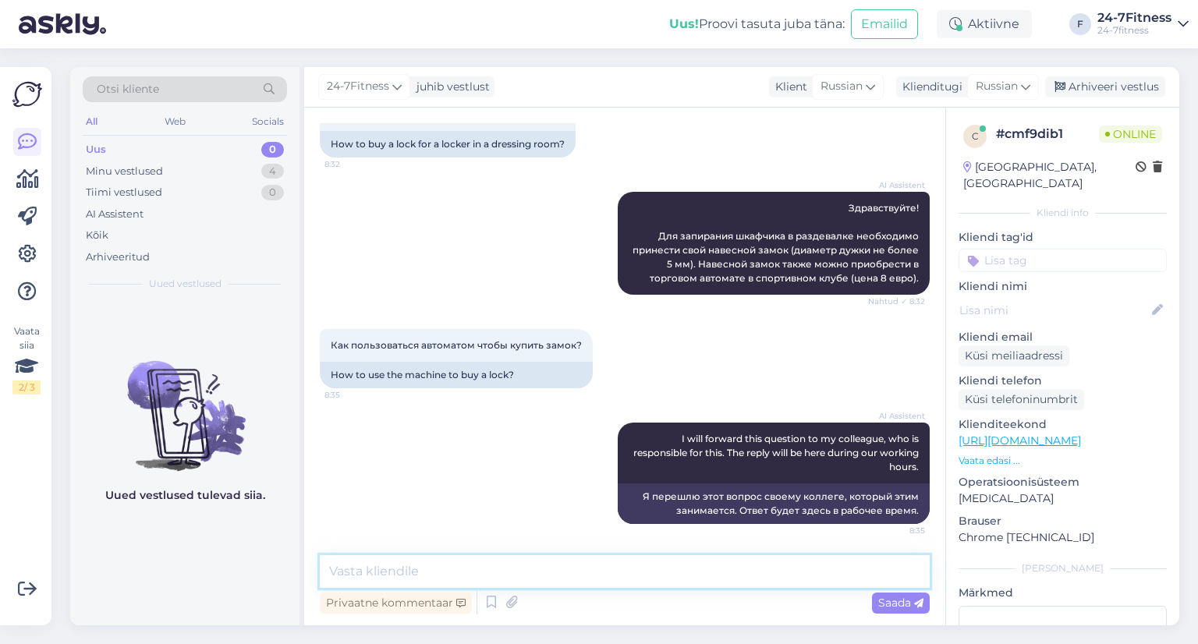
click at [370, 558] on textarea at bounding box center [625, 571] width 610 height 33
paste textarea "Инструкции по использованию торгового автомата написаны на нём. Пожалуйста, сле…"
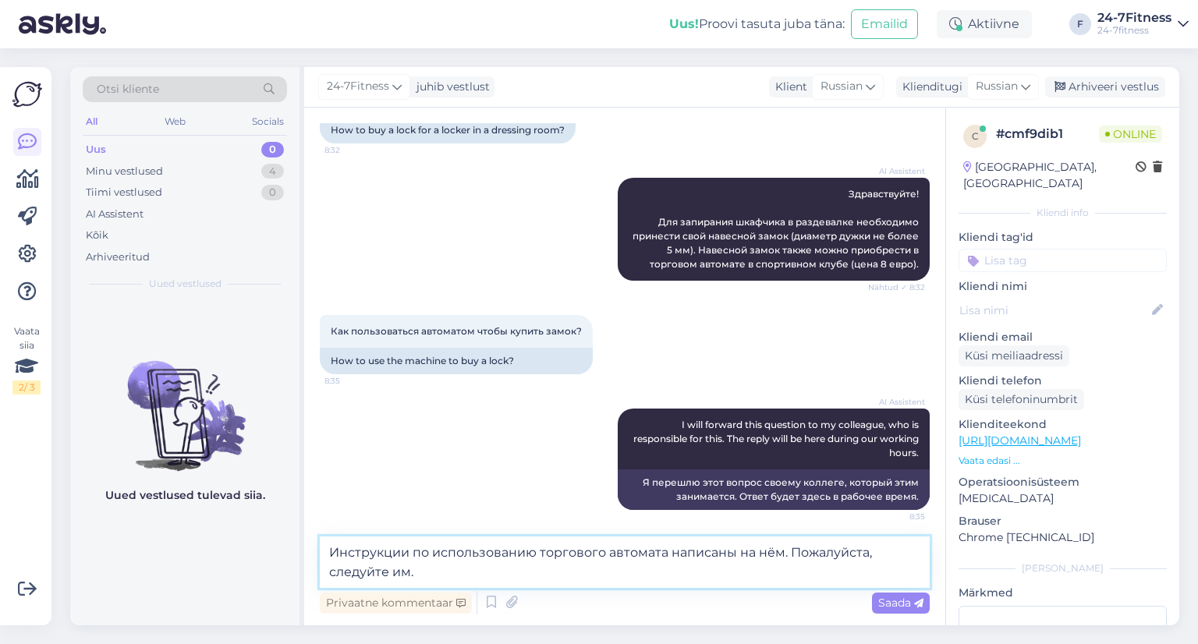
scroll to position [1098, 0]
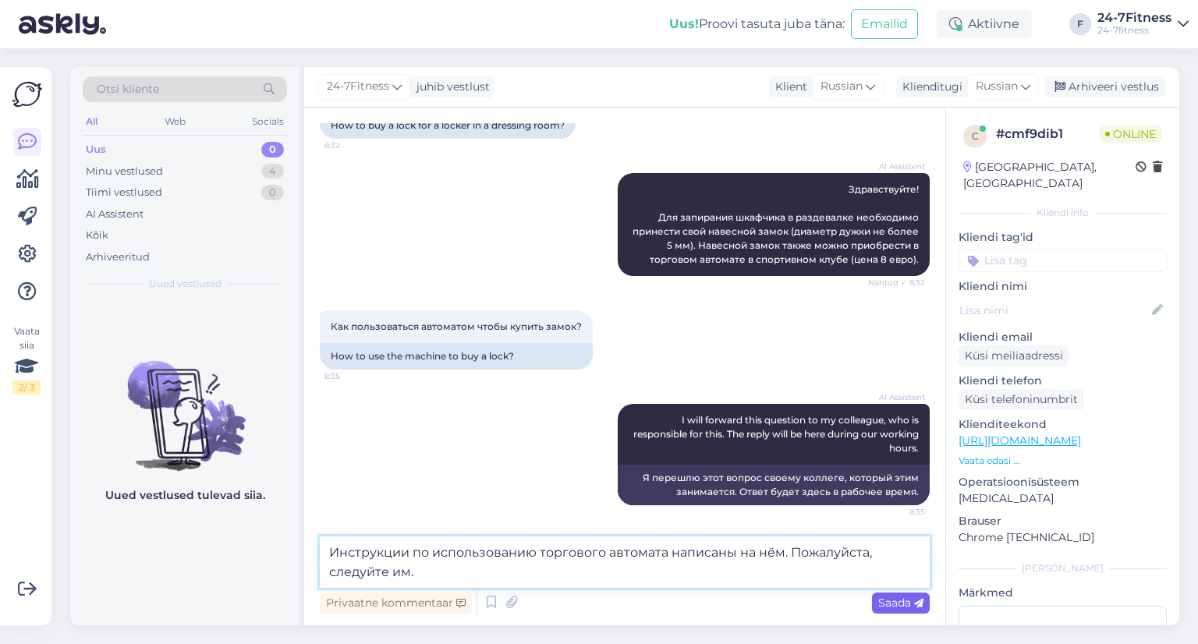
type textarea "Инструкции по использованию торгового автомата написаны на нём. Пожалуйста, сле…"
click at [908, 607] on span "Saada" at bounding box center [900, 603] width 45 height 14
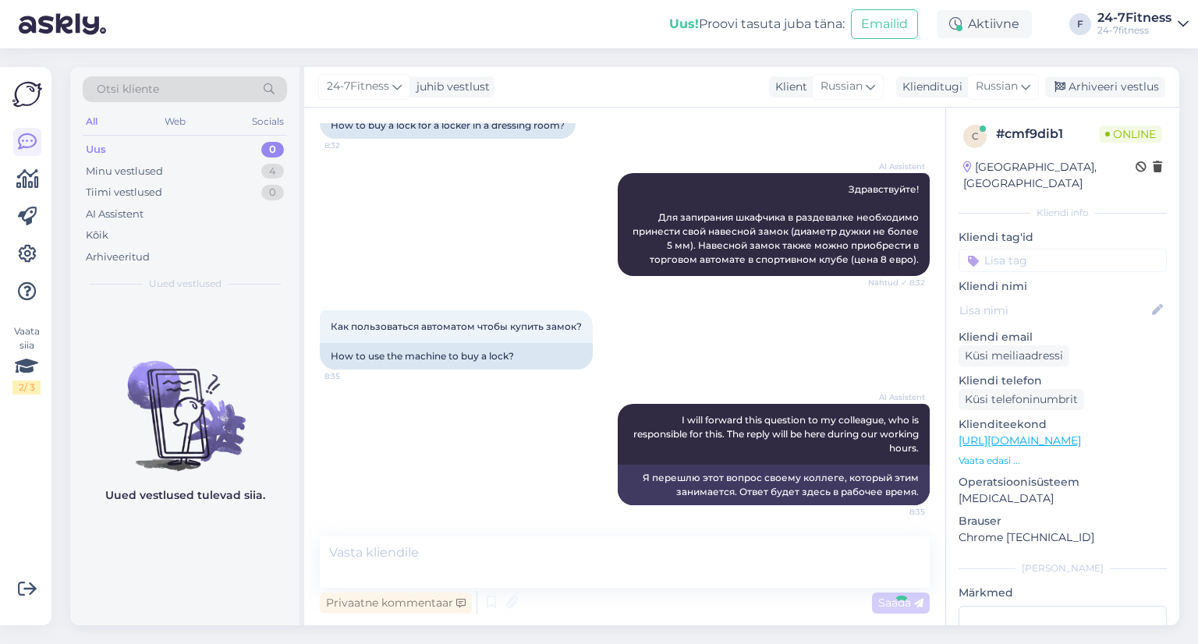
scroll to position [1160, 0]
